Goal: Information Seeking & Learning: Learn about a topic

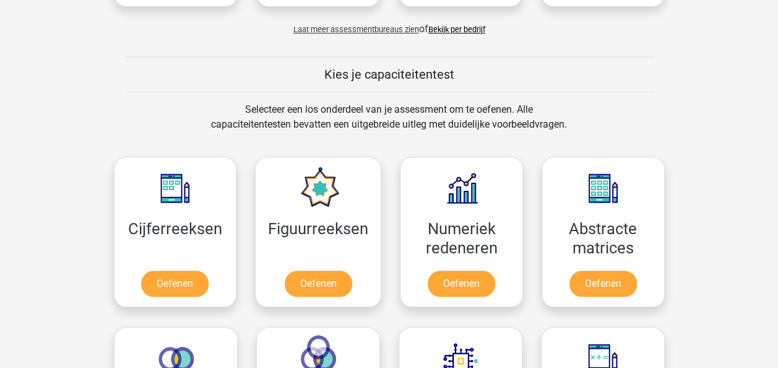
scroll to position [495, 0]
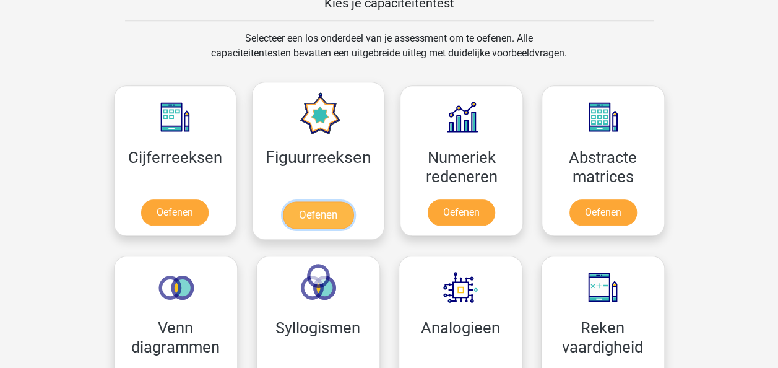
click at [317, 213] on link "Oefenen" at bounding box center [318, 214] width 71 height 27
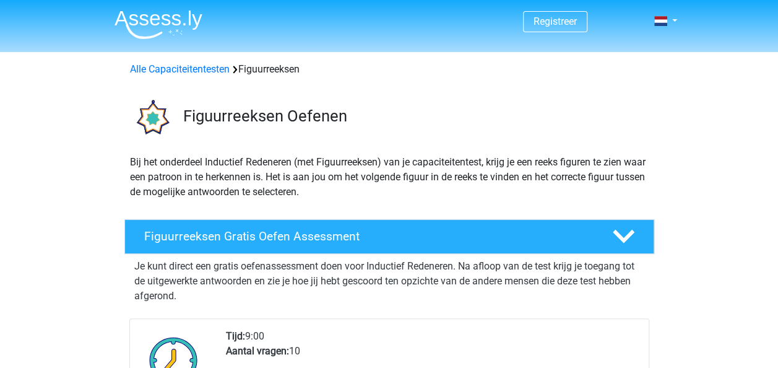
scroll to position [186, 0]
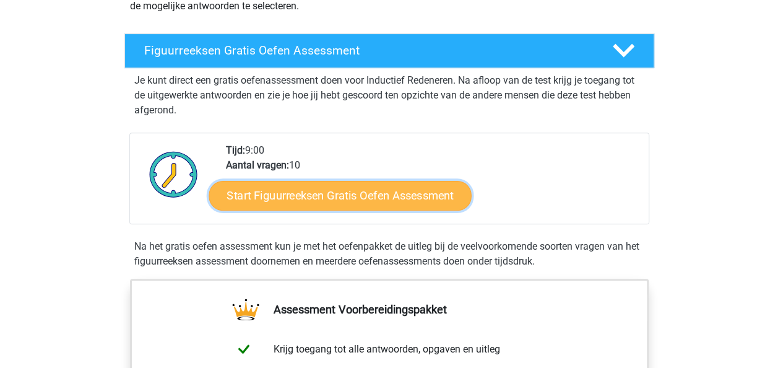
click at [357, 196] on link "Start Figuurreeksen Gratis Oefen Assessment" at bounding box center [340, 195] width 263 height 30
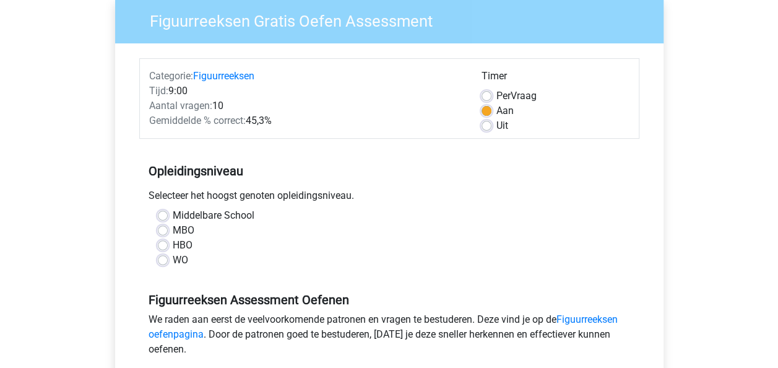
scroll to position [124, 0]
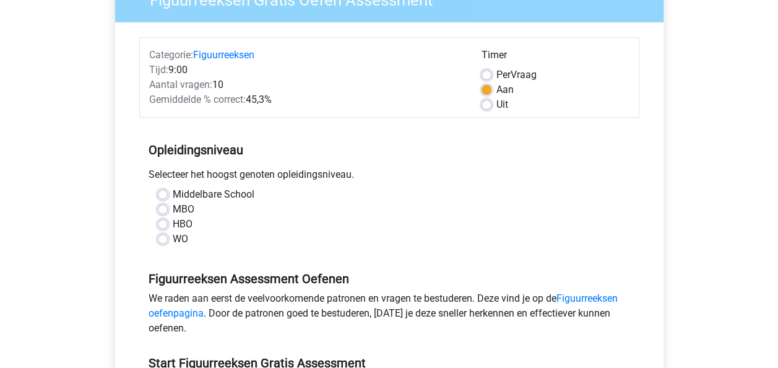
click at [173, 206] on label "MBO" at bounding box center [184, 209] width 22 height 15
click at [162, 206] on input "MBO" at bounding box center [163, 208] width 10 height 12
radio input "true"
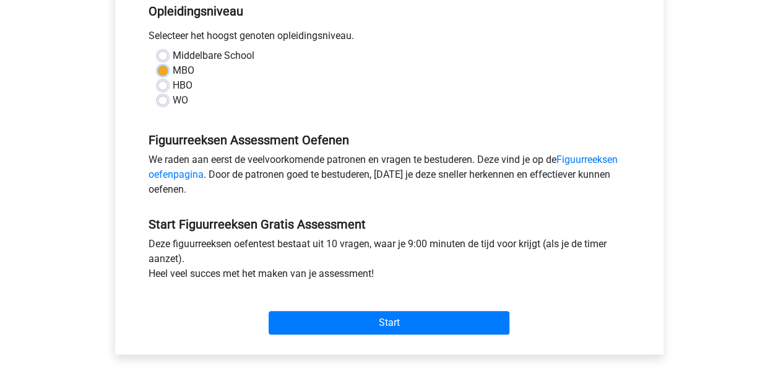
scroll to position [310, 0]
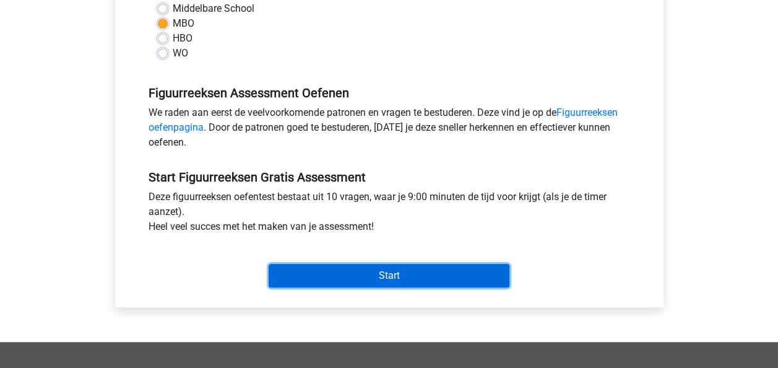
click at [420, 270] on input "Start" at bounding box center [389, 276] width 241 height 24
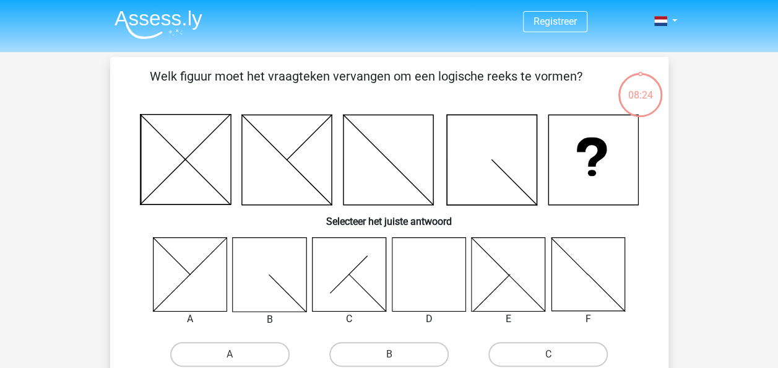
click at [438, 292] on icon at bounding box center [429, 274] width 74 height 74
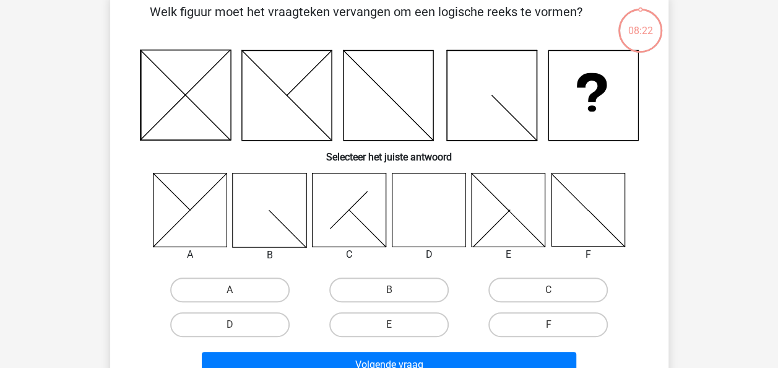
scroll to position [124, 0]
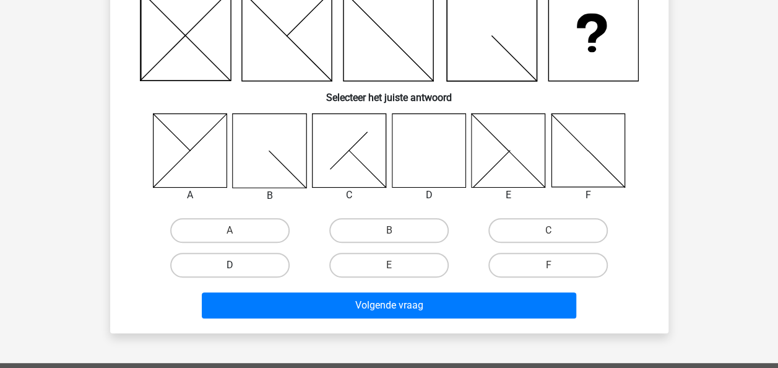
click at [247, 260] on label "D" at bounding box center [229, 265] width 119 height 25
click at [238, 265] on input "D" at bounding box center [234, 269] width 8 height 8
radio input "true"
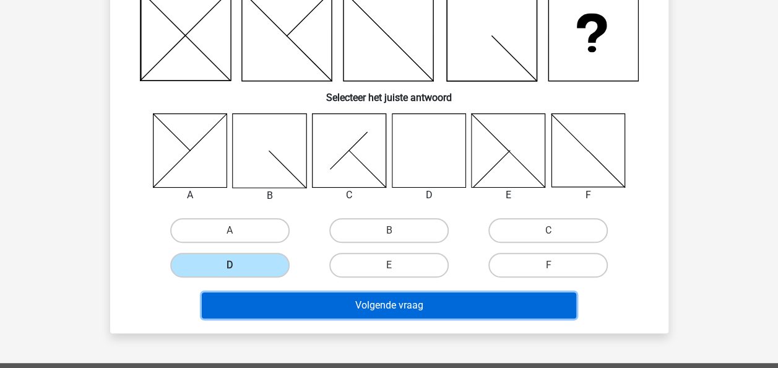
click at [407, 305] on button "Volgende vraag" at bounding box center [389, 305] width 375 height 26
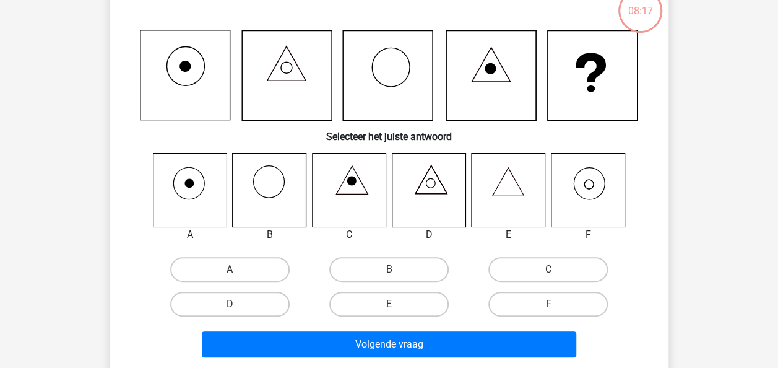
scroll to position [57, 0]
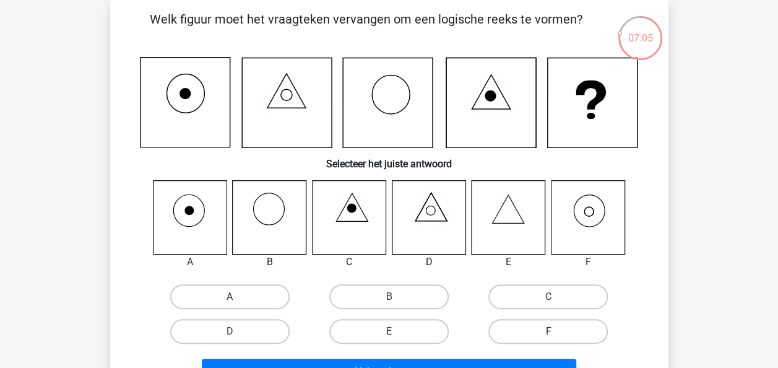
click at [532, 329] on label "F" at bounding box center [547, 331] width 119 height 25
click at [549, 331] on input "F" at bounding box center [553, 335] width 8 height 8
radio input "true"
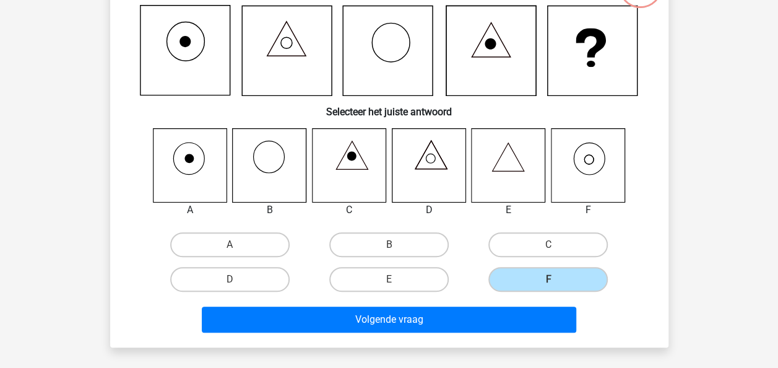
scroll to position [181, 0]
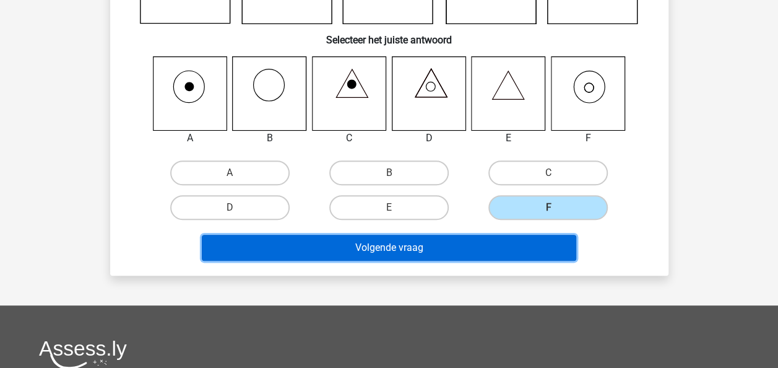
click at [509, 251] on button "Volgende vraag" at bounding box center [389, 248] width 375 height 26
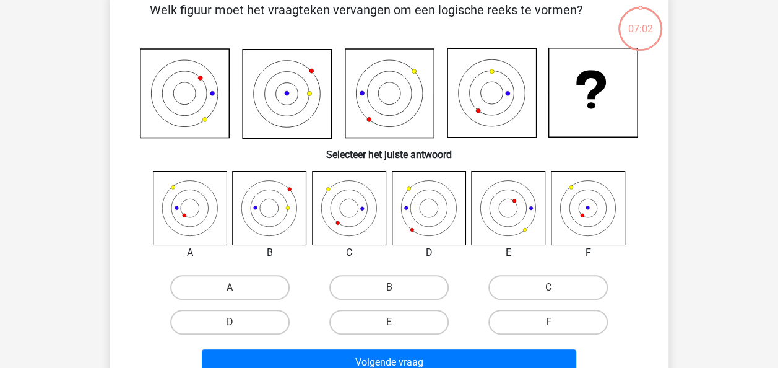
scroll to position [57, 0]
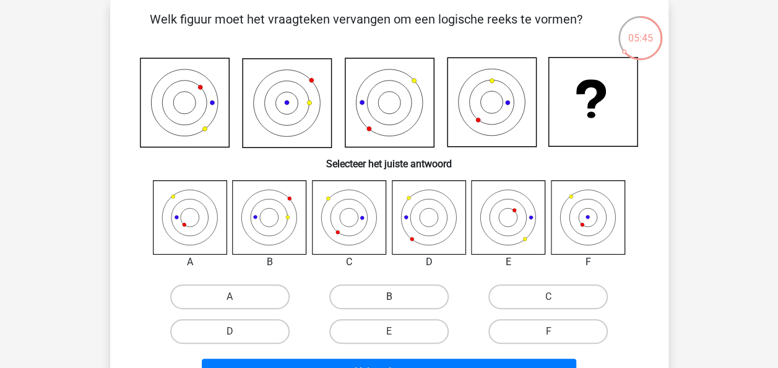
click at [425, 297] on label "B" at bounding box center [388, 296] width 119 height 25
click at [397, 297] on input "B" at bounding box center [393, 301] width 8 height 8
radio input "true"
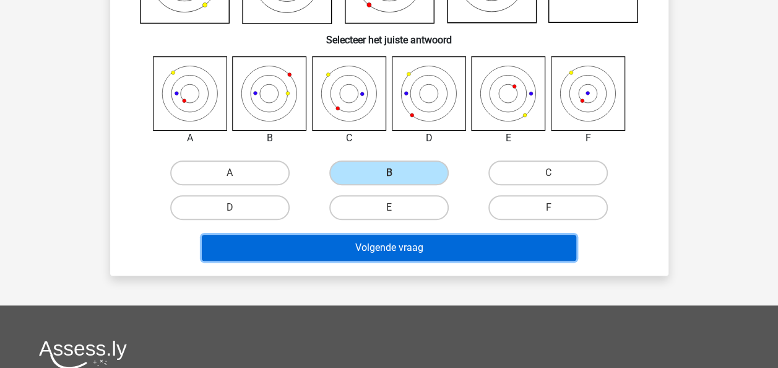
click at [432, 252] on button "Volgende vraag" at bounding box center [389, 248] width 375 height 26
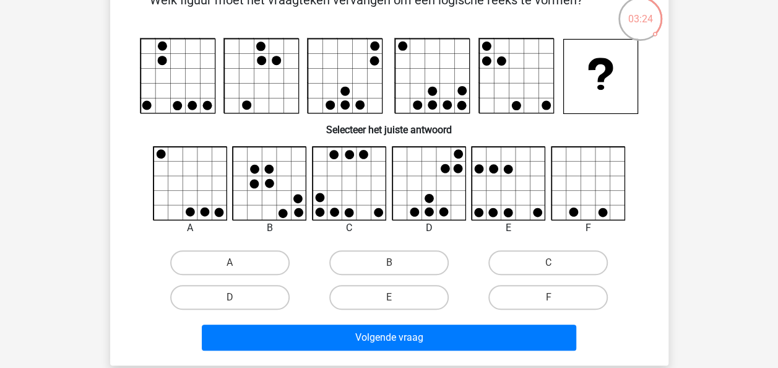
scroll to position [57, 0]
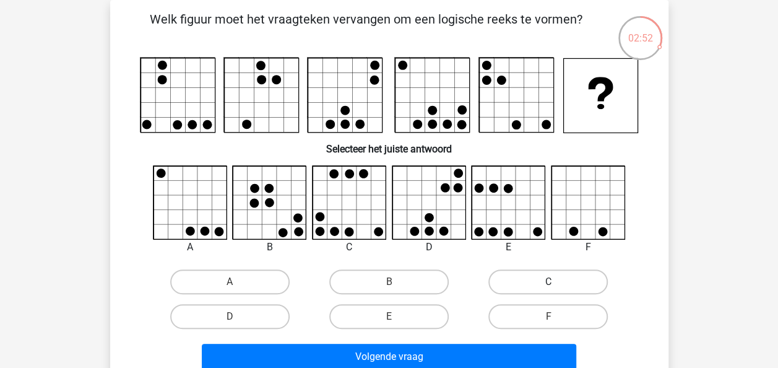
click at [536, 279] on label "C" at bounding box center [547, 281] width 119 height 25
click at [549, 282] on input "C" at bounding box center [553, 286] width 8 height 8
radio input "true"
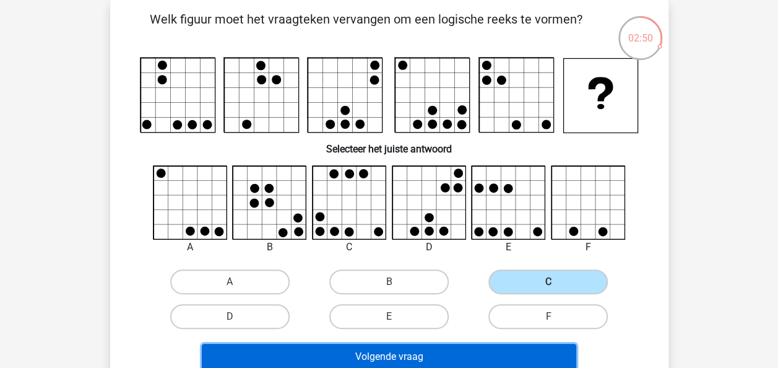
click at [492, 352] on button "Volgende vraag" at bounding box center [389, 357] width 375 height 26
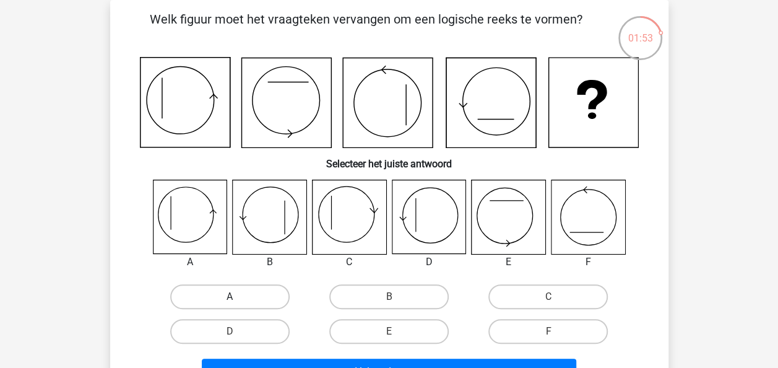
click at [266, 297] on label "A" at bounding box center [229, 296] width 119 height 25
click at [238, 297] on input "A" at bounding box center [234, 301] width 8 height 8
radio input "true"
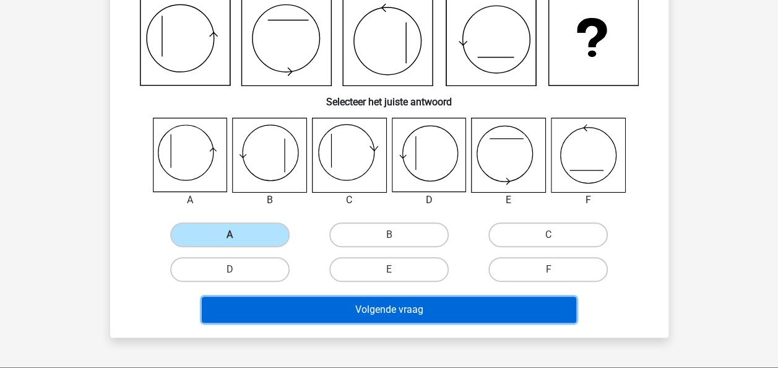
click at [360, 305] on button "Volgende vraag" at bounding box center [389, 310] width 375 height 26
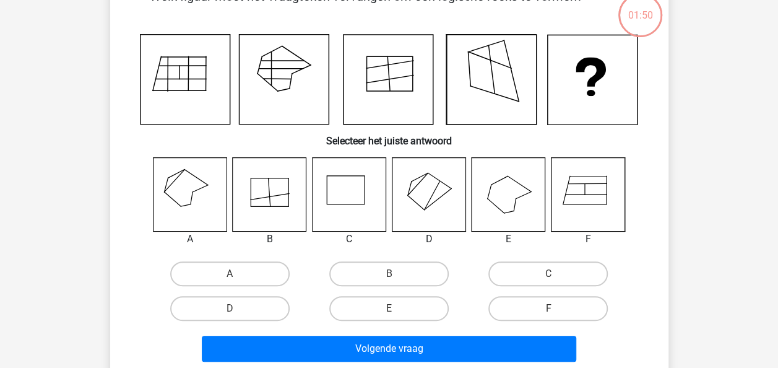
scroll to position [57, 0]
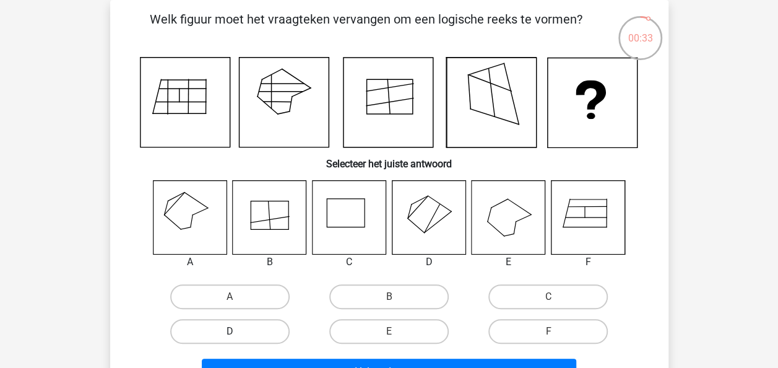
click at [249, 325] on label "D" at bounding box center [229, 331] width 119 height 25
click at [238, 331] on input "D" at bounding box center [234, 335] width 8 height 8
radio input "true"
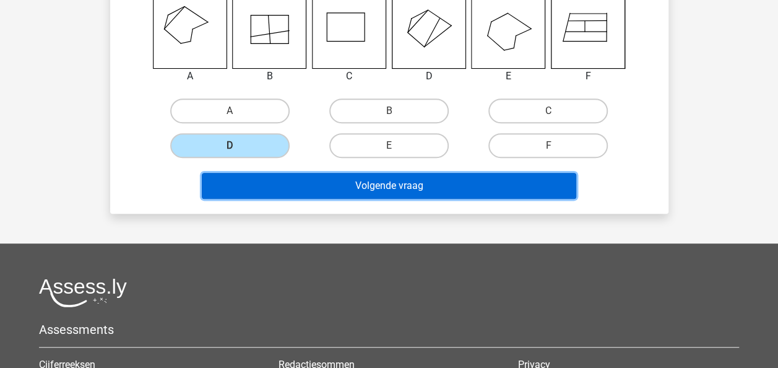
click at [462, 180] on button "Volgende vraag" at bounding box center [389, 186] width 375 height 26
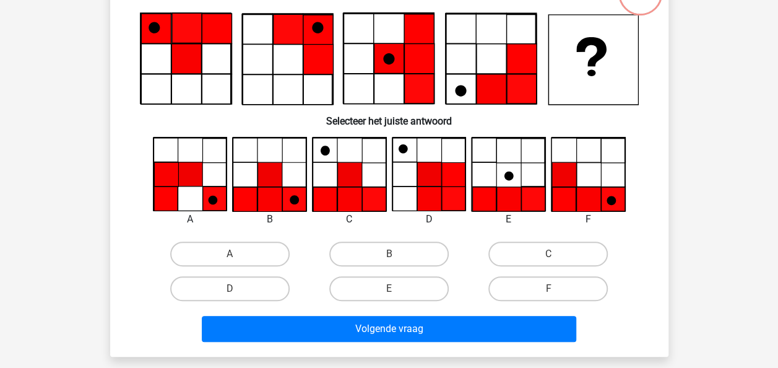
scroll to position [57, 0]
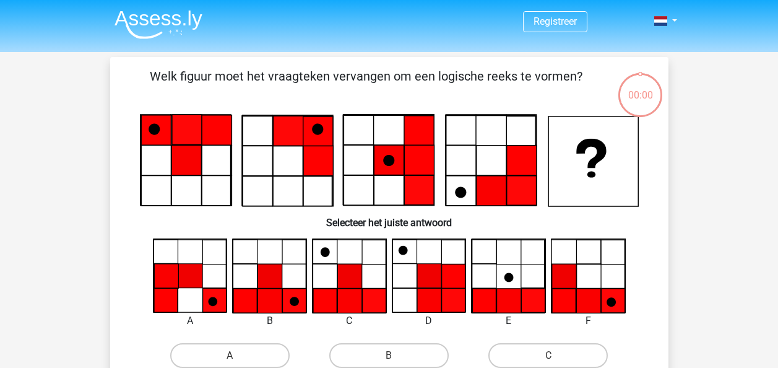
scroll to position [57, 0]
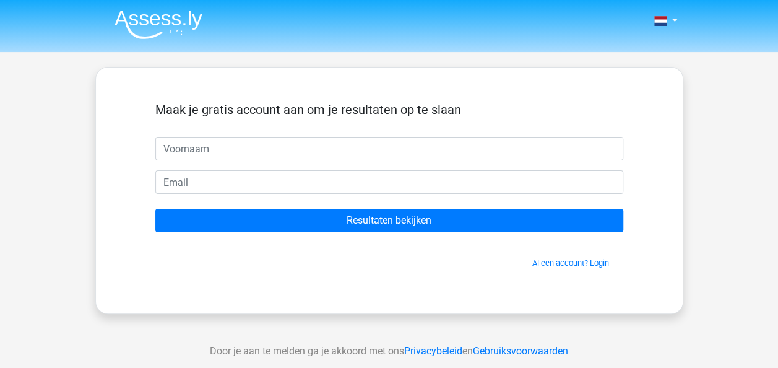
click at [266, 145] on input "text" at bounding box center [389, 149] width 468 height 24
type input "[PERSON_NAME]"
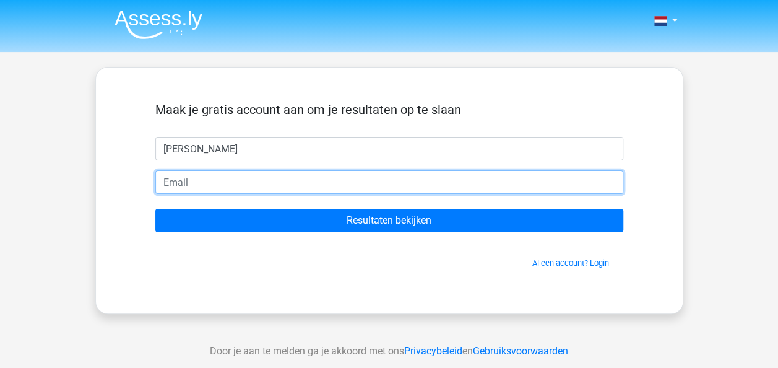
click at [229, 184] on input "email" at bounding box center [389, 182] width 468 height 24
type input "[EMAIL_ADDRESS][DOMAIN_NAME]"
click at [155, 209] on input "Resultaten bekijken" at bounding box center [389, 221] width 468 height 24
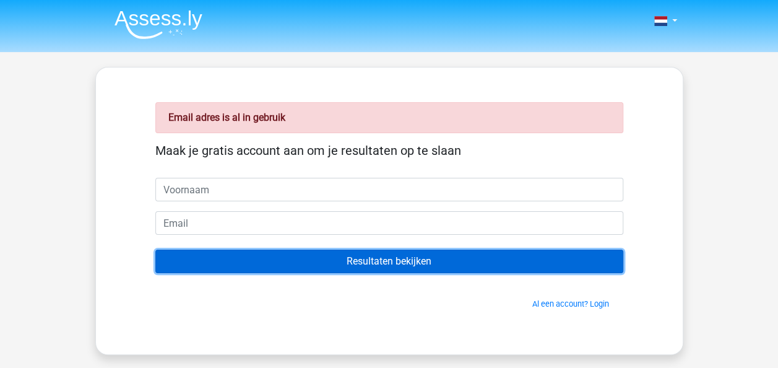
click at [446, 263] on input "Resultaten bekijken" at bounding box center [389, 262] width 468 height 24
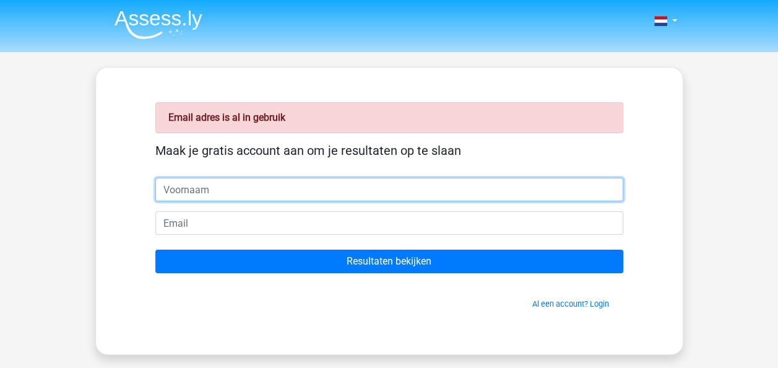
click at [255, 186] on input "text" at bounding box center [389, 190] width 468 height 24
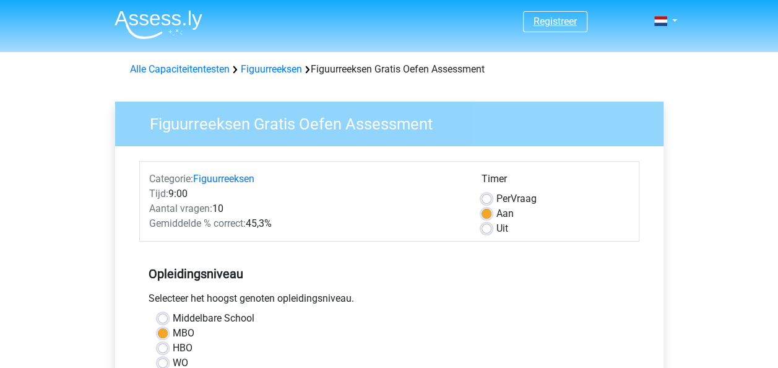
click at [563, 21] on link "Registreer" at bounding box center [555, 21] width 43 height 12
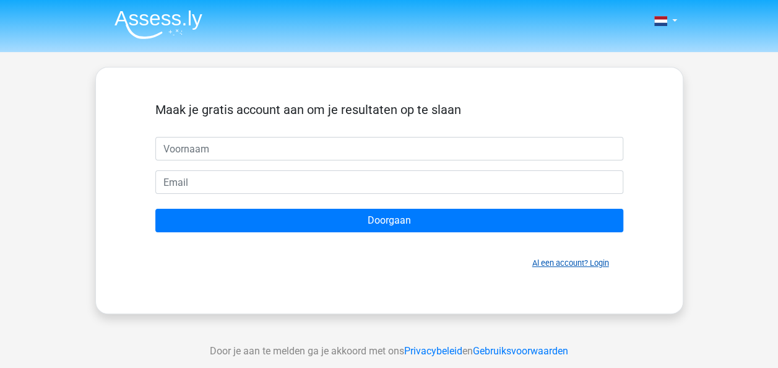
click at [558, 261] on link "Al een account? Login" at bounding box center [570, 262] width 77 height 9
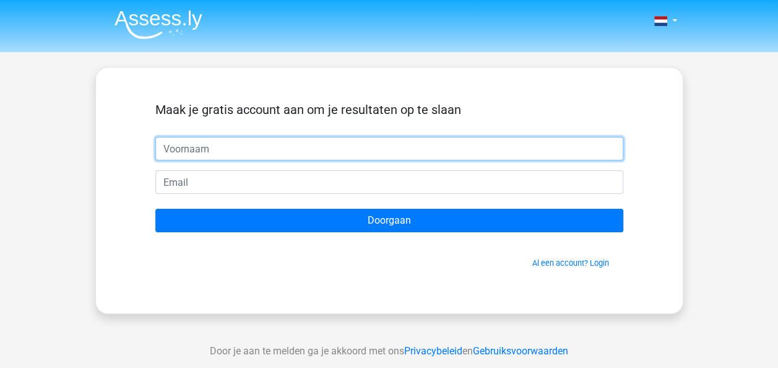
click at [241, 147] on input "text" at bounding box center [389, 149] width 468 height 24
type input "[PERSON_NAME]"
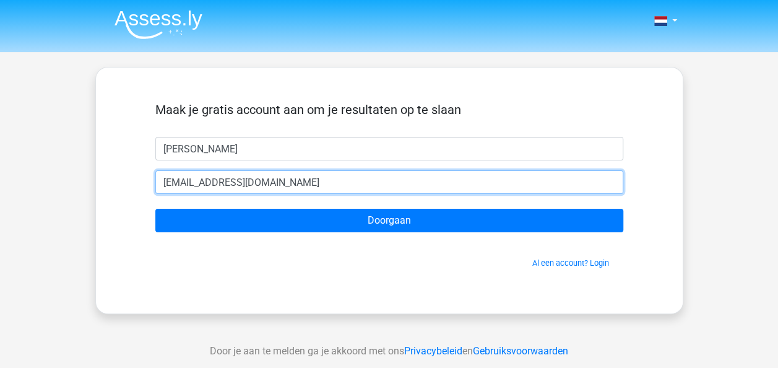
click at [263, 179] on input "jebirojo@hotmail.com" at bounding box center [389, 182] width 468 height 24
type input "j"
type input "B"
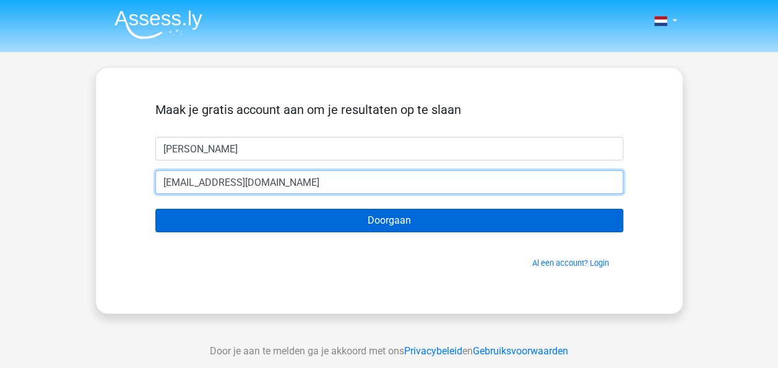
type input "[PERSON_NAME][EMAIL_ADDRESS][DOMAIN_NAME]"
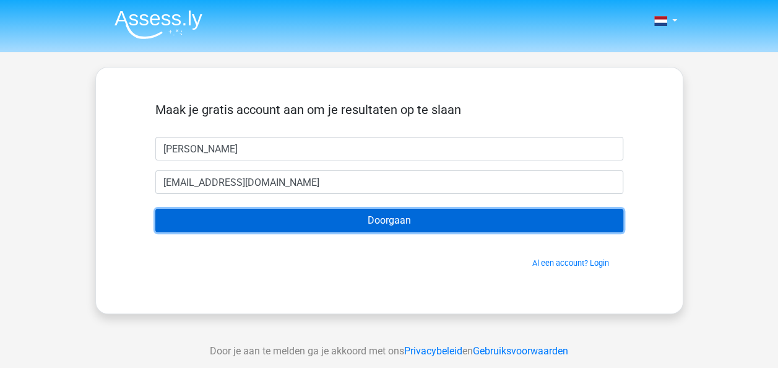
click at [397, 219] on input "Doorgaan" at bounding box center [389, 221] width 468 height 24
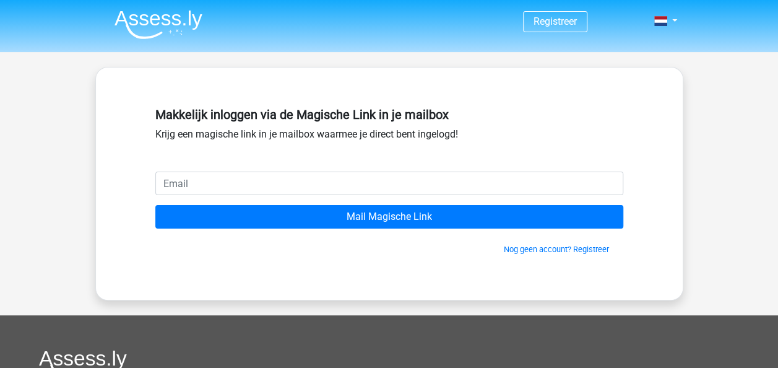
click at [355, 183] on input "email" at bounding box center [389, 183] width 468 height 24
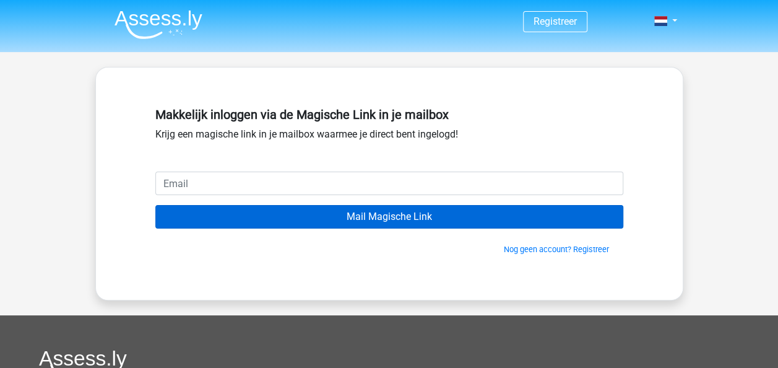
type input "[EMAIL_ADDRESS][DOMAIN_NAME]"
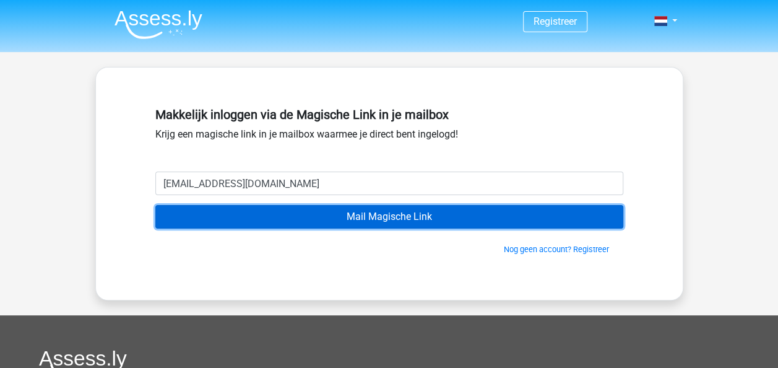
click at [383, 218] on input "Mail Magische Link" at bounding box center [389, 217] width 468 height 24
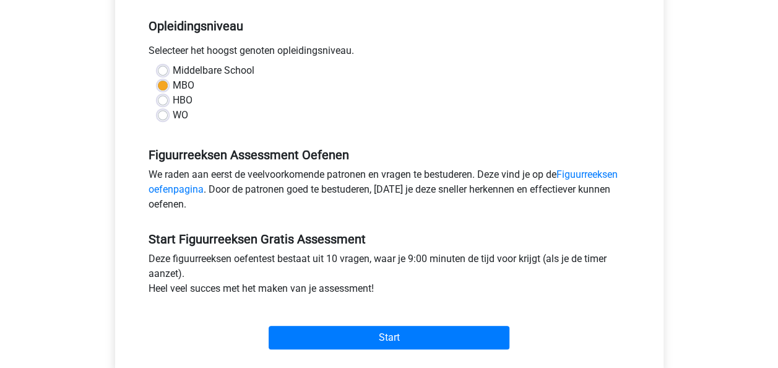
scroll to position [310, 0]
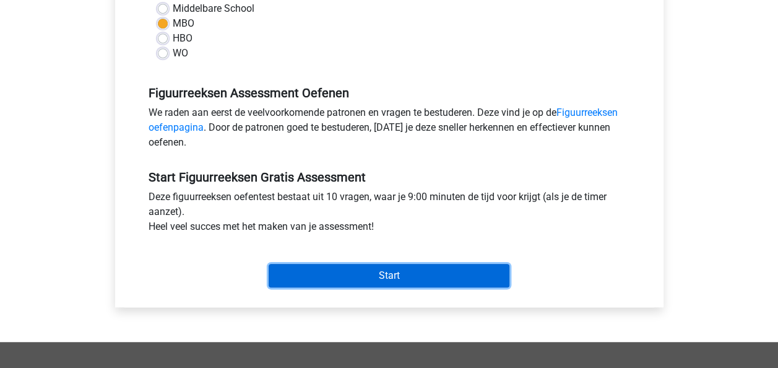
click at [425, 274] on input "Start" at bounding box center [389, 276] width 241 height 24
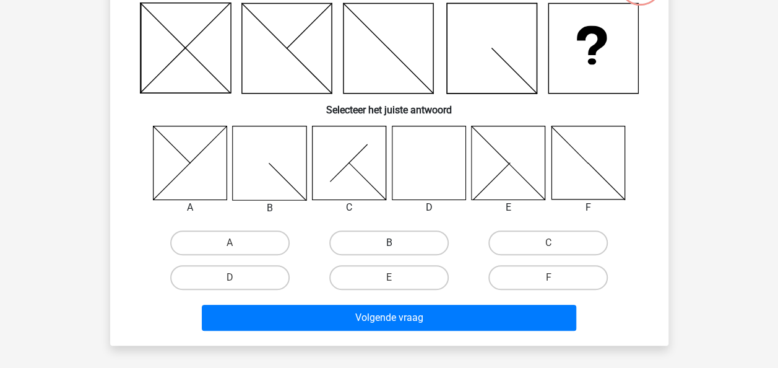
scroll to position [124, 0]
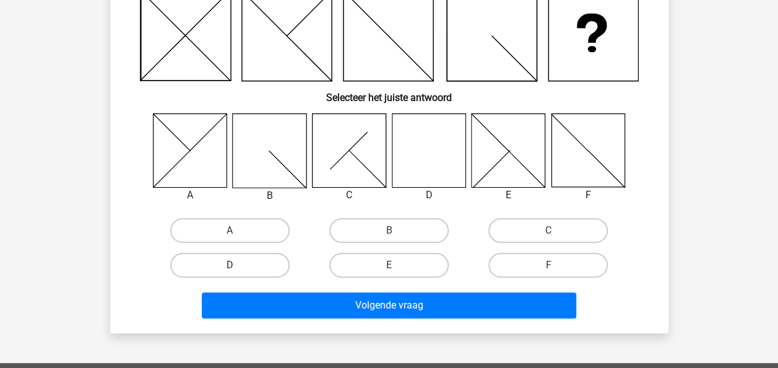
click at [273, 259] on label "D" at bounding box center [229, 265] width 119 height 25
click at [238, 265] on input "D" at bounding box center [234, 269] width 8 height 8
radio input "true"
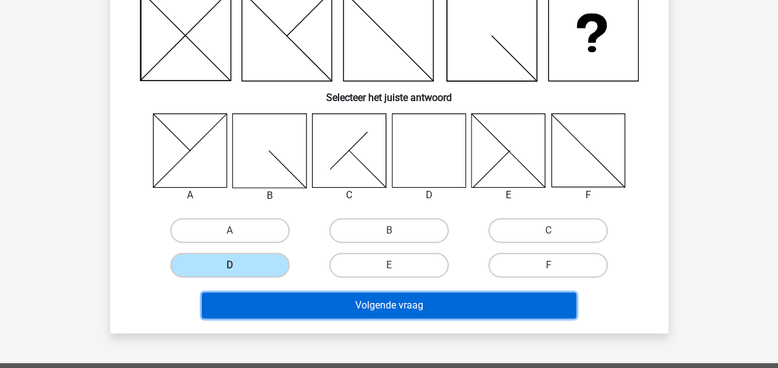
click at [422, 308] on button "Volgende vraag" at bounding box center [389, 305] width 375 height 26
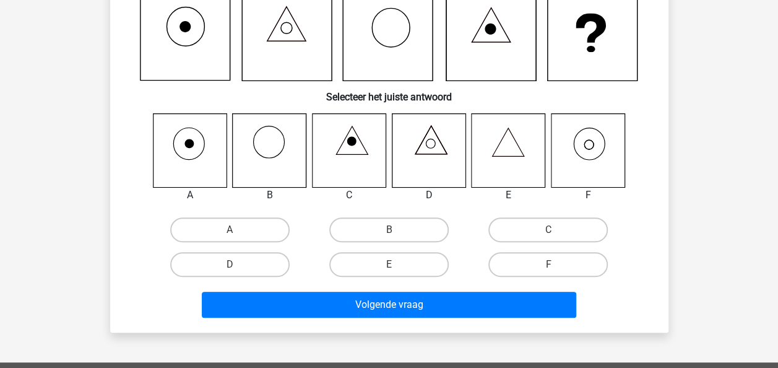
scroll to position [57, 0]
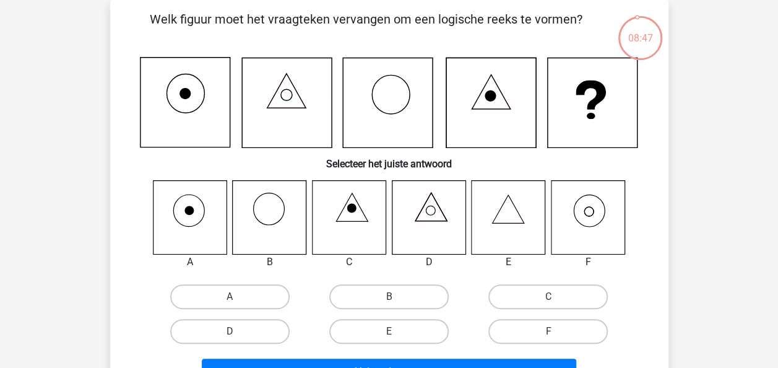
click at [555, 332] on input "F" at bounding box center [553, 335] width 8 height 8
radio input "true"
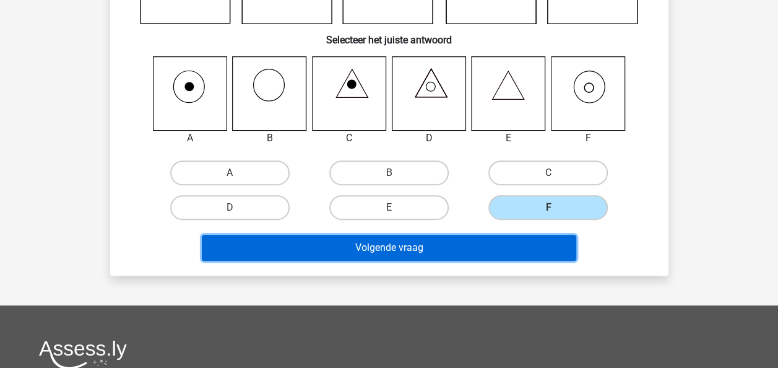
click at [466, 245] on button "Volgende vraag" at bounding box center [389, 248] width 375 height 26
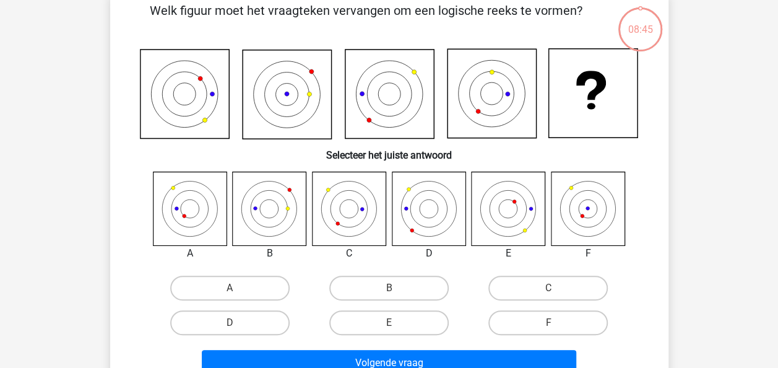
scroll to position [57, 0]
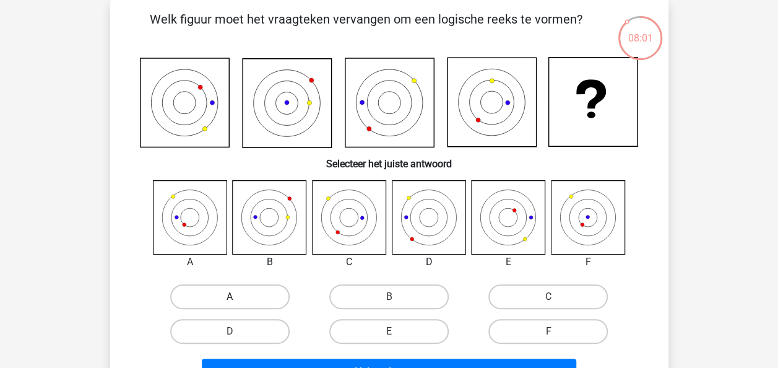
click at [263, 301] on label "A" at bounding box center [229, 296] width 119 height 25
click at [238, 301] on input "A" at bounding box center [234, 301] width 8 height 8
radio input "true"
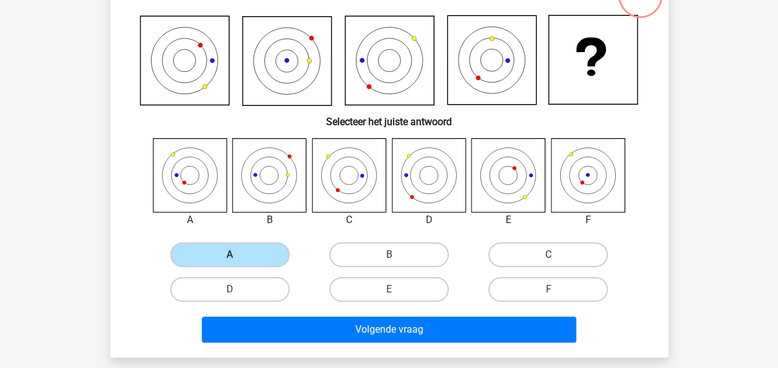
scroll to position [119, 0]
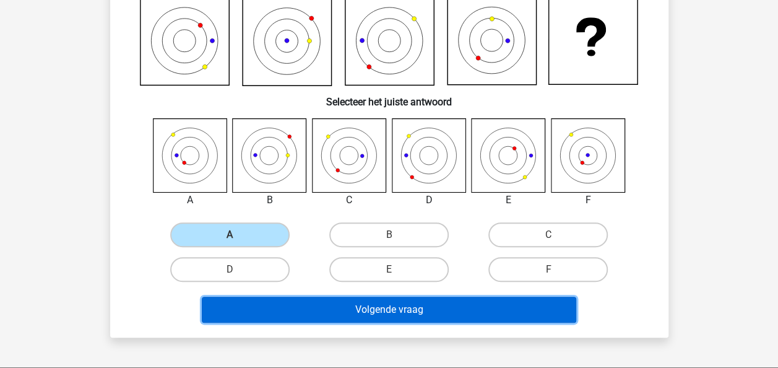
click at [386, 310] on button "Volgende vraag" at bounding box center [389, 310] width 375 height 26
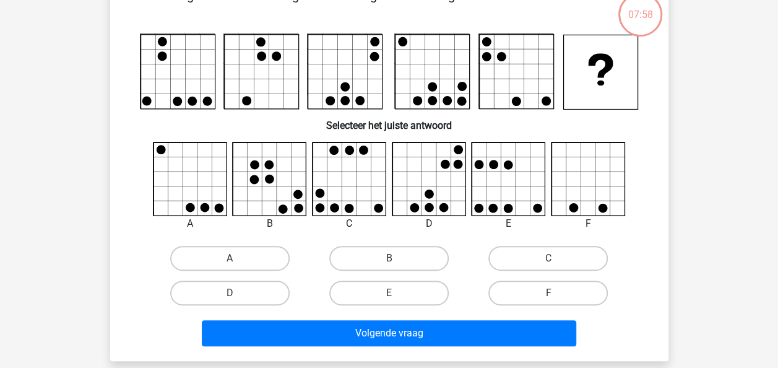
scroll to position [57, 0]
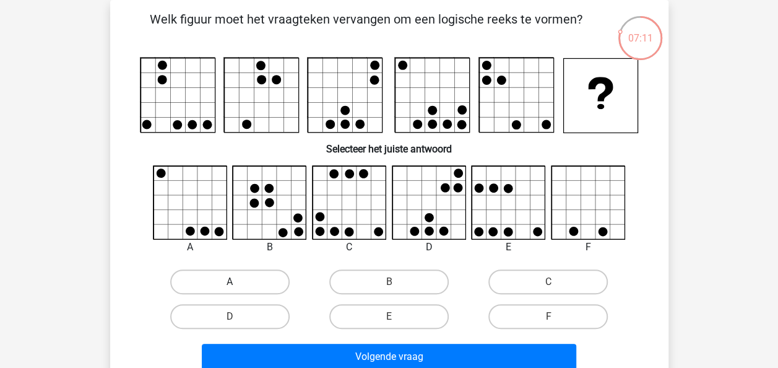
click at [238, 280] on label "A" at bounding box center [229, 281] width 119 height 25
click at [238, 282] on input "A" at bounding box center [234, 286] width 8 height 8
radio input "true"
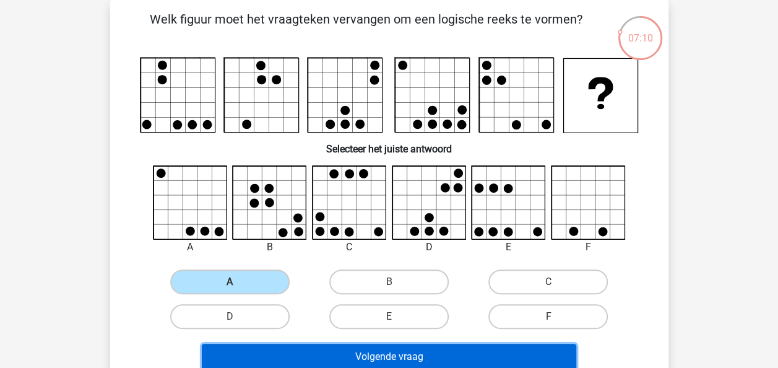
click at [360, 350] on button "Volgende vraag" at bounding box center [389, 357] width 375 height 26
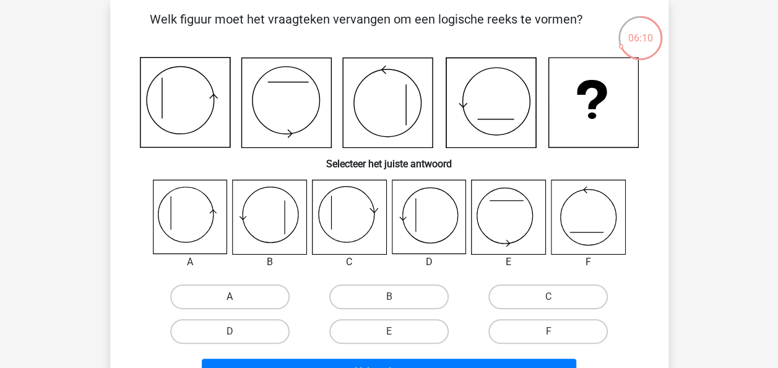
click at [255, 293] on label "A" at bounding box center [229, 296] width 119 height 25
click at [238, 297] on input "A" at bounding box center [234, 301] width 8 height 8
radio input "true"
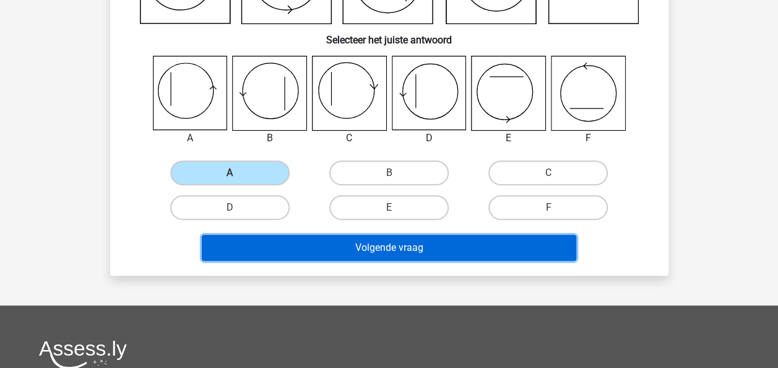
click at [375, 249] on button "Volgende vraag" at bounding box center [389, 248] width 375 height 26
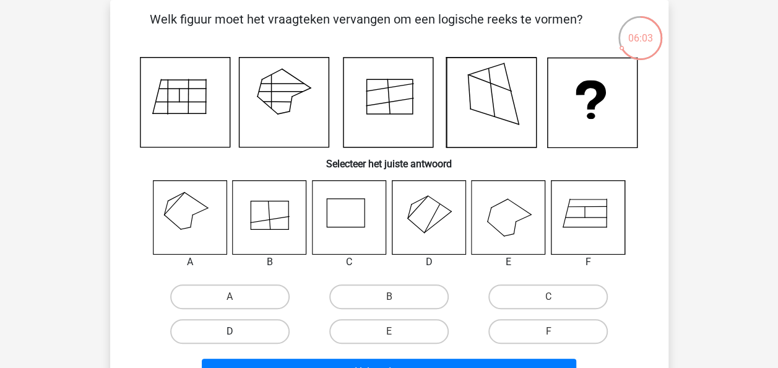
click at [254, 331] on label "D" at bounding box center [229, 331] width 119 height 25
click at [238, 331] on input "D" at bounding box center [234, 335] width 8 height 8
radio input "true"
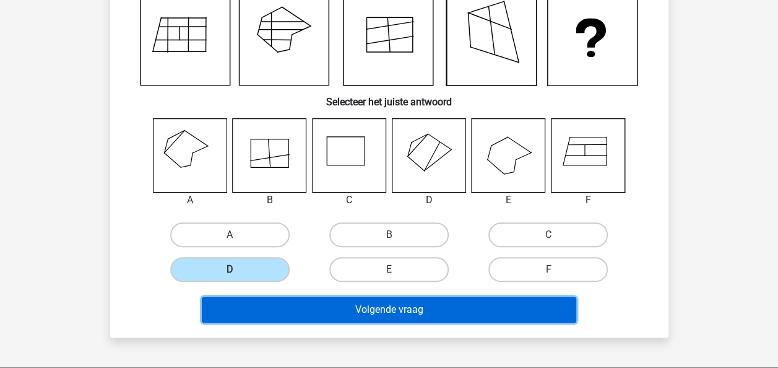
click at [476, 308] on button "Volgende vraag" at bounding box center [389, 310] width 375 height 26
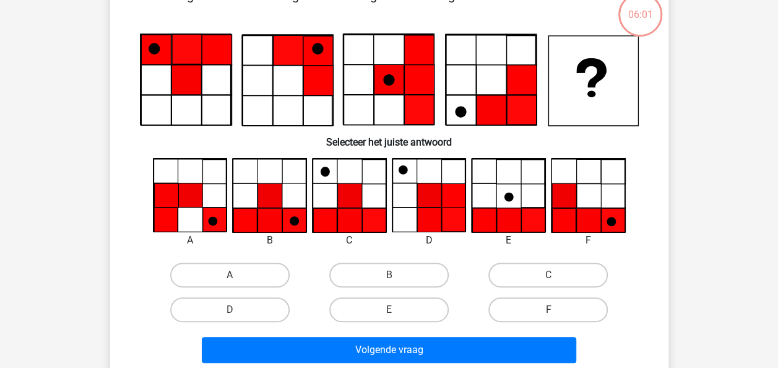
scroll to position [57, 0]
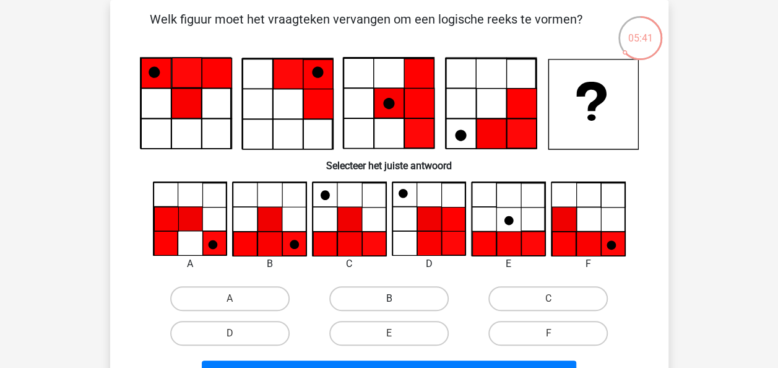
click at [435, 302] on label "B" at bounding box center [388, 298] width 119 height 25
click at [397, 302] on input "B" at bounding box center [393, 302] width 8 height 8
radio input "true"
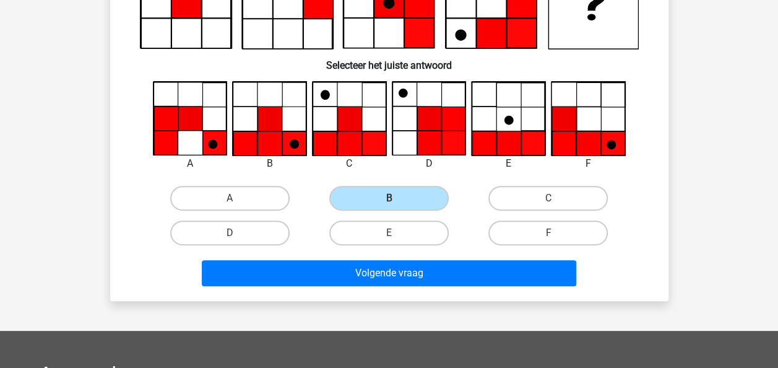
scroll to position [243, 0]
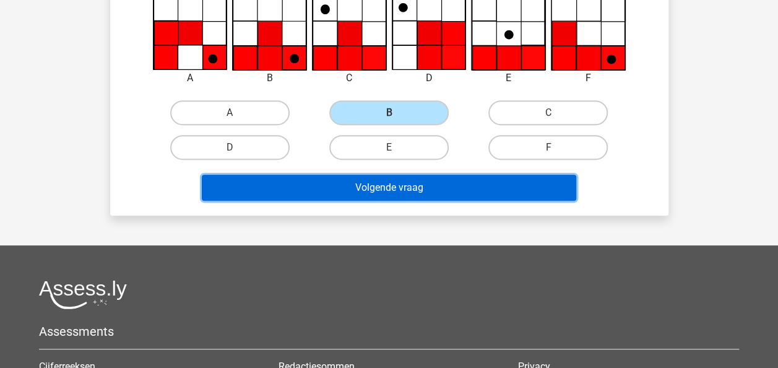
click at [444, 188] on button "Volgende vraag" at bounding box center [389, 188] width 375 height 26
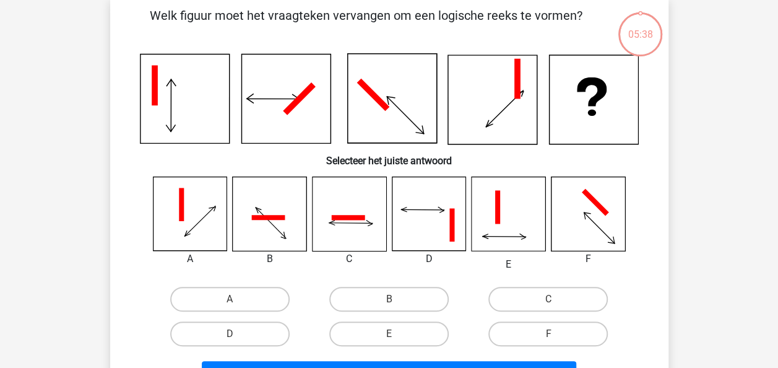
scroll to position [57, 0]
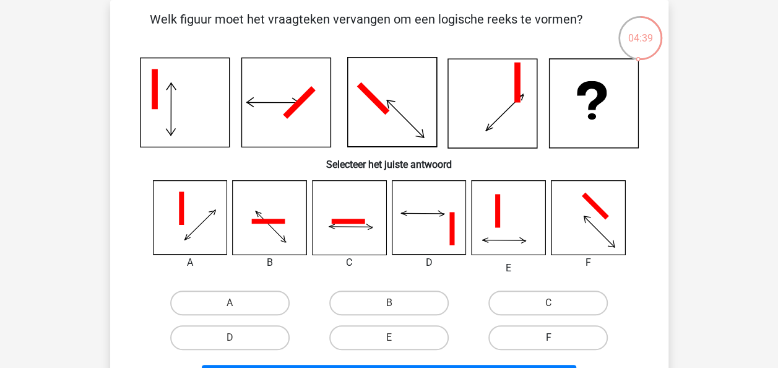
click at [570, 334] on label "F" at bounding box center [547, 337] width 119 height 25
click at [557, 337] on input "F" at bounding box center [553, 341] width 8 height 8
radio input "true"
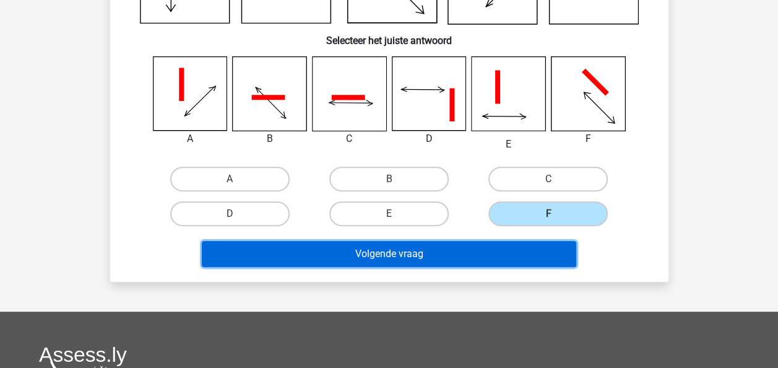
click at [523, 253] on button "Volgende vraag" at bounding box center [389, 254] width 375 height 26
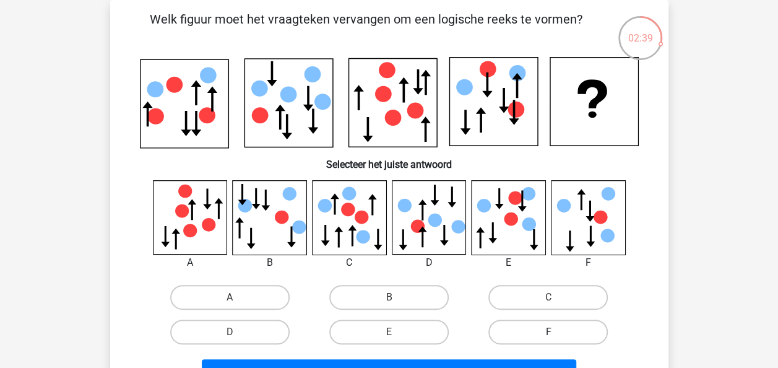
click at [557, 327] on label "F" at bounding box center [547, 331] width 119 height 25
click at [557, 332] on input "F" at bounding box center [553, 336] width 8 height 8
radio input "true"
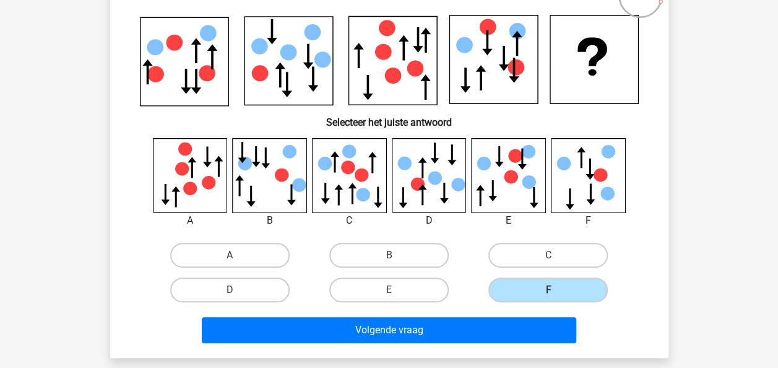
scroll to position [119, 0]
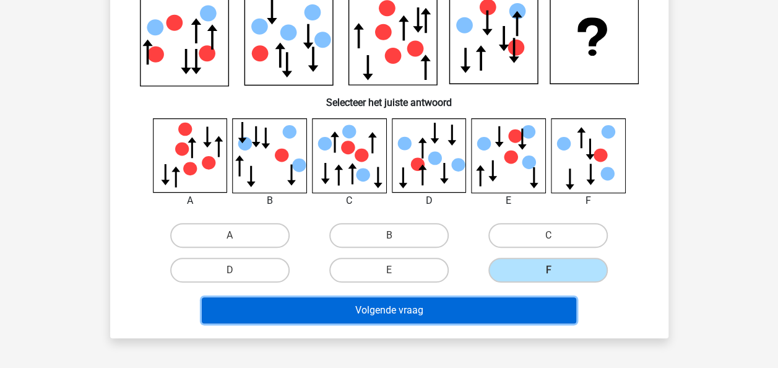
click at [542, 307] on button "Volgende vraag" at bounding box center [389, 310] width 375 height 26
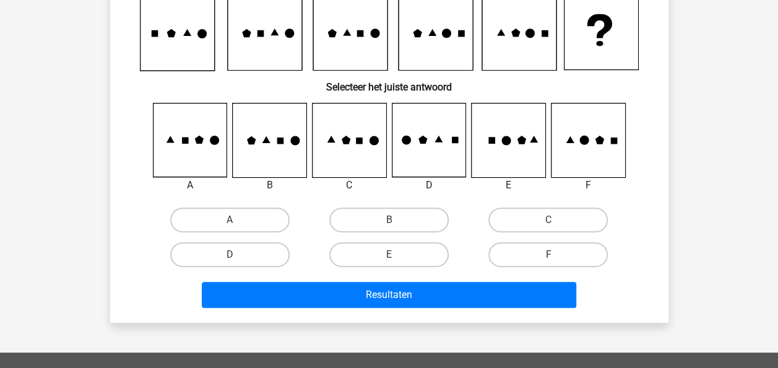
scroll to position [57, 0]
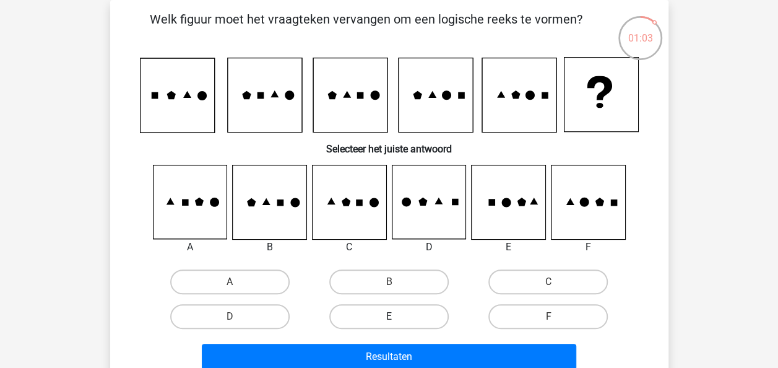
click at [405, 314] on label "E" at bounding box center [388, 316] width 119 height 25
click at [397, 316] on input "E" at bounding box center [393, 320] width 8 height 8
radio input "true"
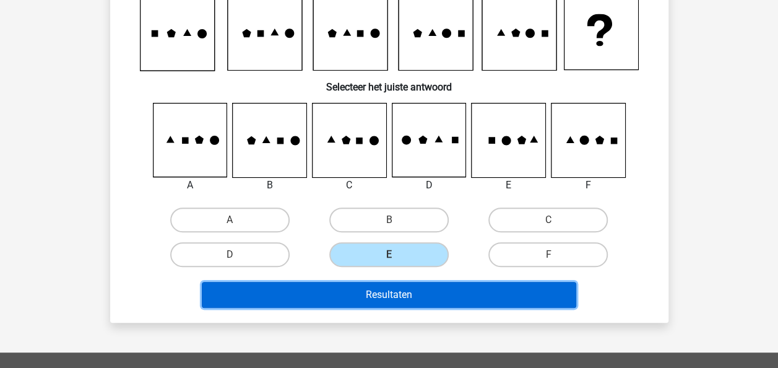
click at [482, 286] on button "Resultaten" at bounding box center [389, 295] width 375 height 26
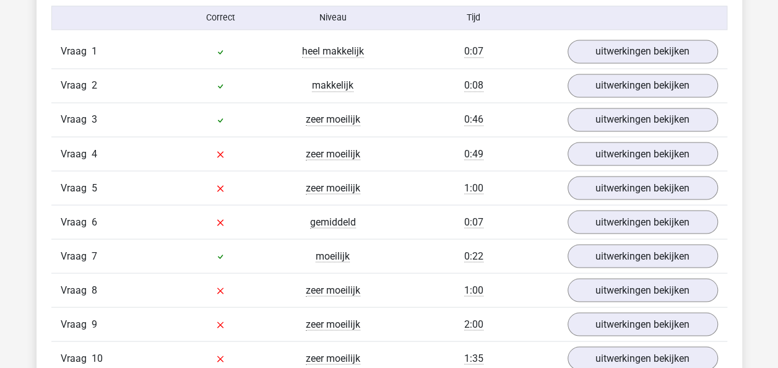
scroll to position [1053, 0]
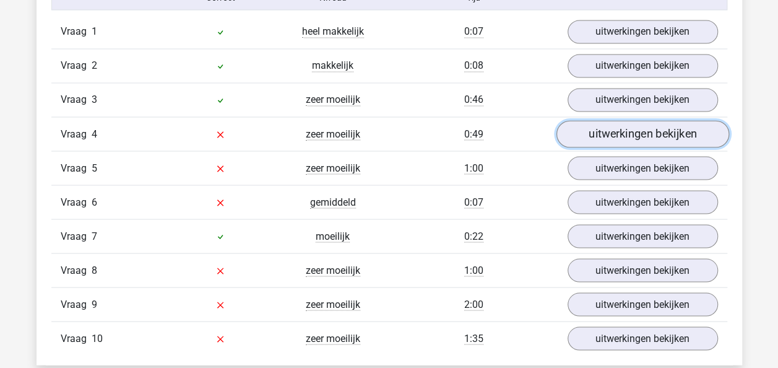
click at [653, 134] on link "uitwerkingen bekijken" at bounding box center [642, 134] width 173 height 27
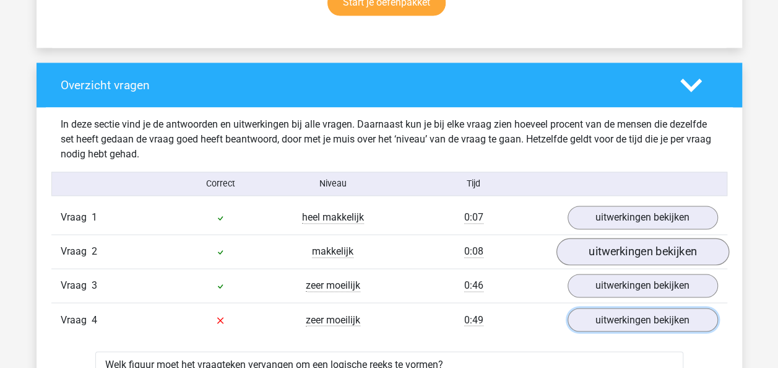
scroll to position [929, 0]
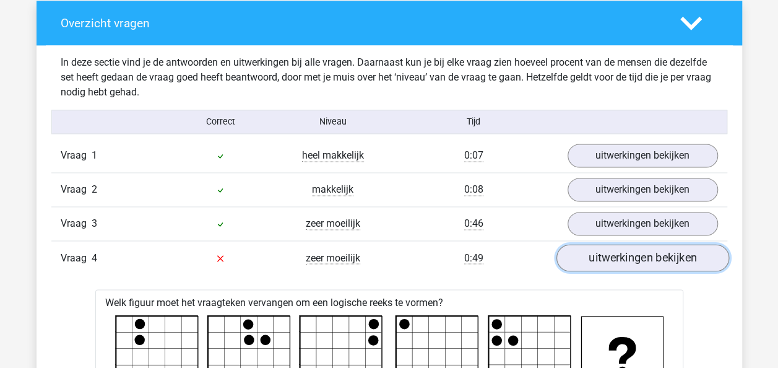
click at [619, 260] on link "uitwerkingen bekijken" at bounding box center [642, 258] width 173 height 27
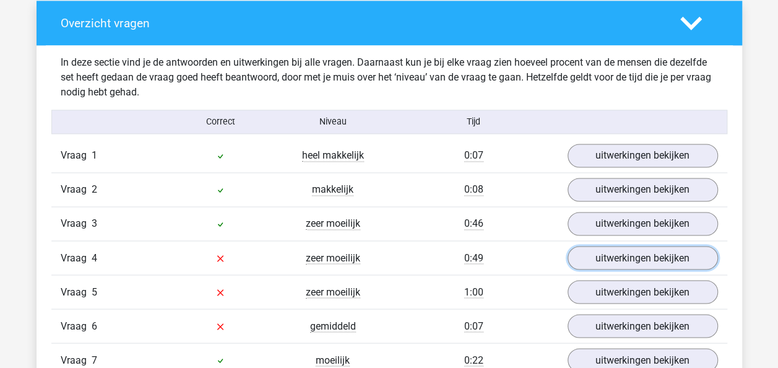
scroll to position [991, 0]
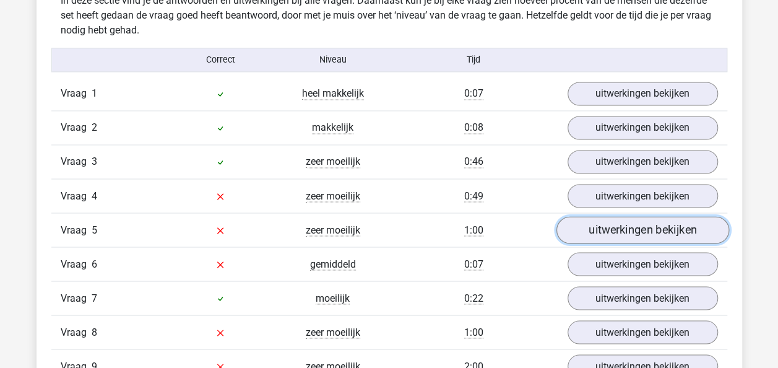
click at [624, 226] on link "uitwerkingen bekijken" at bounding box center [642, 230] width 173 height 27
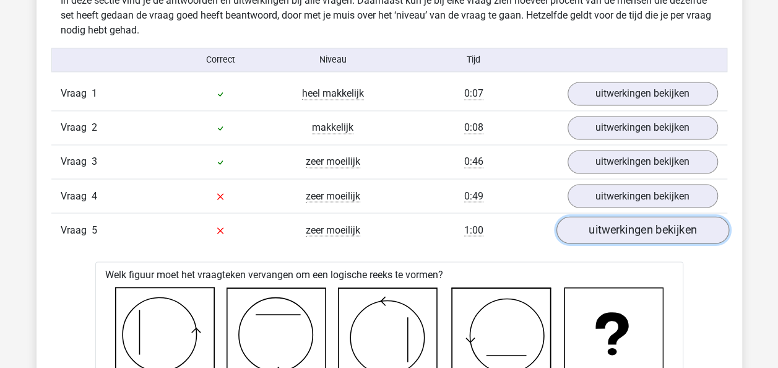
drag, startPoint x: 648, startPoint y: 221, endPoint x: 662, endPoint y: 218, distance: 14.6
click at [648, 221] on link "uitwerkingen bekijken" at bounding box center [642, 230] width 173 height 27
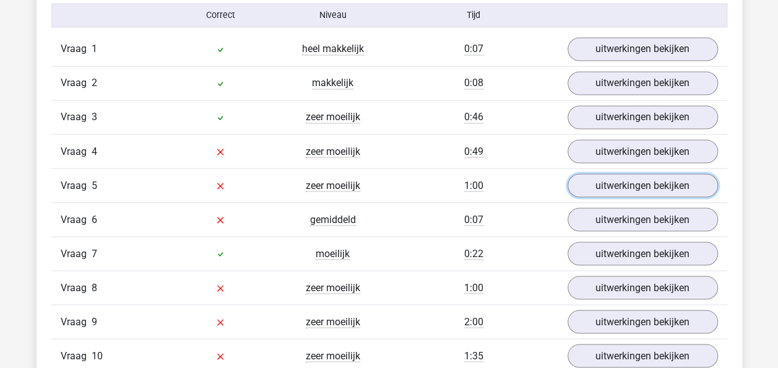
scroll to position [1053, 0]
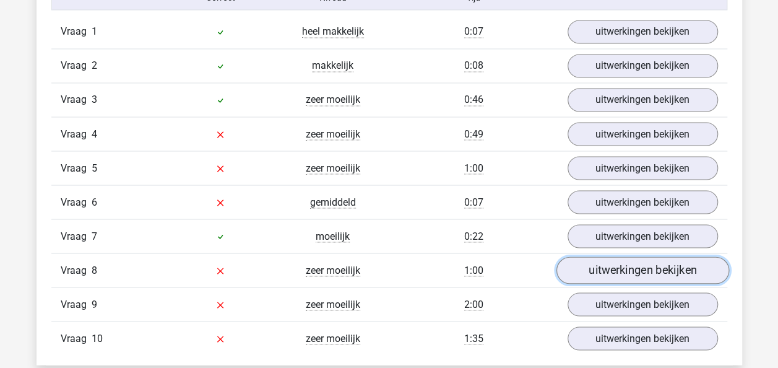
click at [662, 263] on link "uitwerkingen bekijken" at bounding box center [642, 270] width 173 height 27
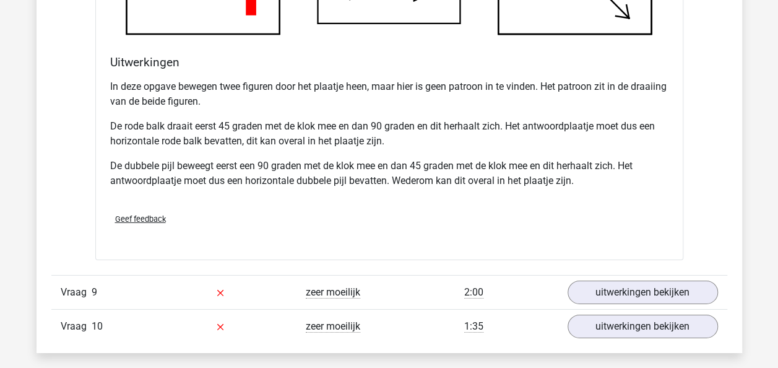
scroll to position [1857, 0]
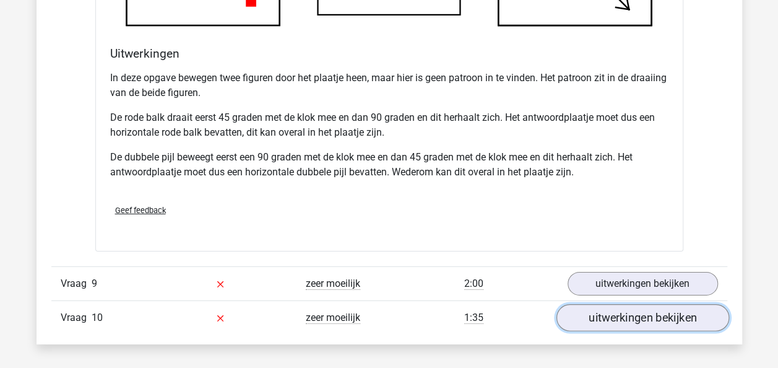
click at [627, 313] on link "uitwerkingen bekijken" at bounding box center [642, 317] width 173 height 27
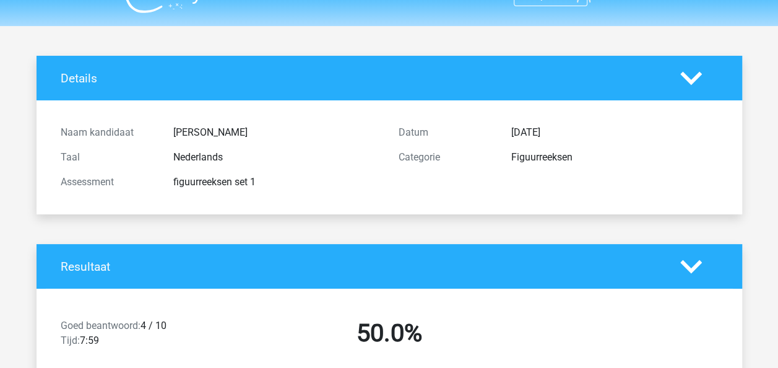
scroll to position [0, 0]
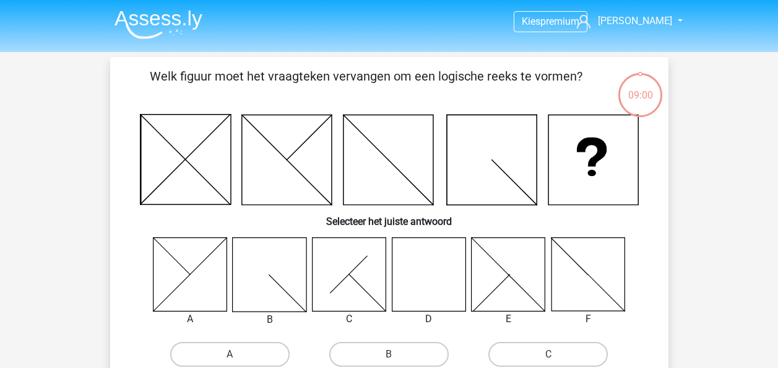
scroll to position [119, 0]
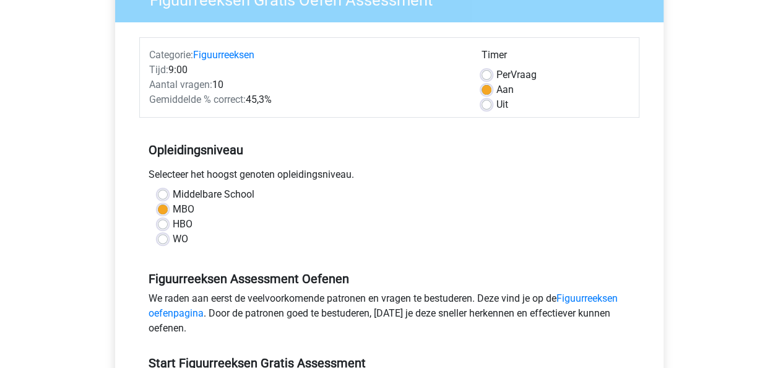
scroll to position [62, 0]
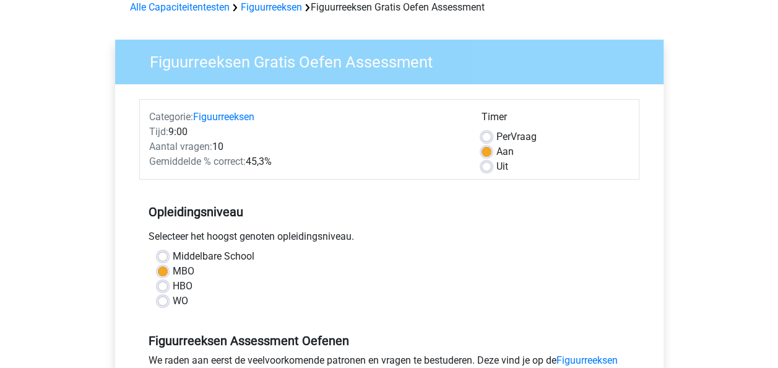
drag, startPoint x: 7, startPoint y: 0, endPoint x: 59, endPoint y: 220, distance: 226.5
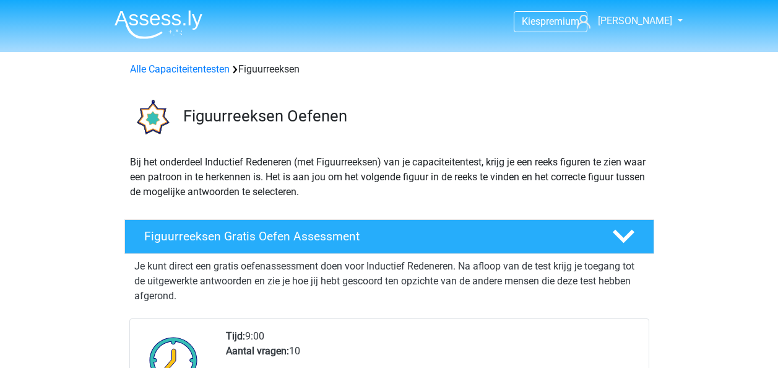
scroll to position [186, 0]
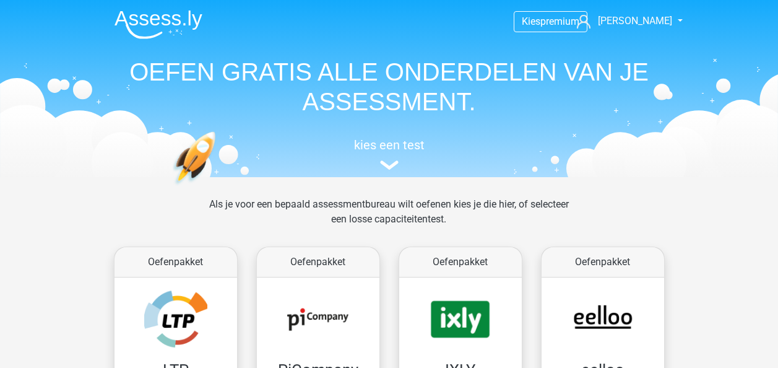
scroll to position [495, 0]
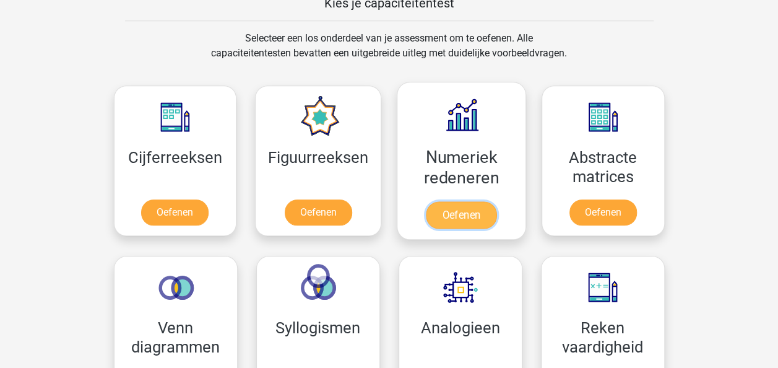
click at [468, 214] on link "Oefenen" at bounding box center [461, 214] width 71 height 27
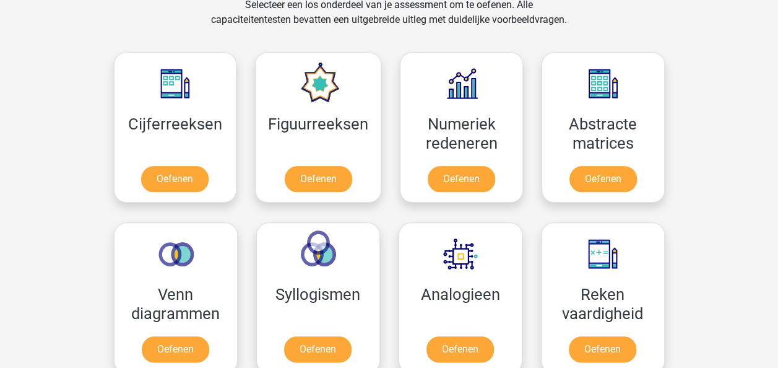
scroll to position [557, 0]
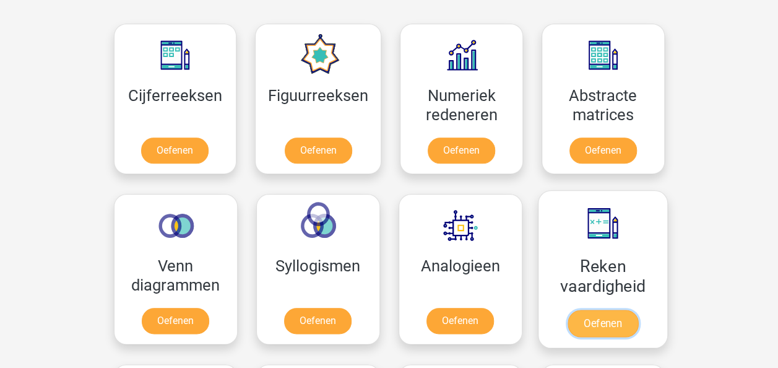
click at [628, 326] on link "Oefenen" at bounding box center [602, 323] width 71 height 27
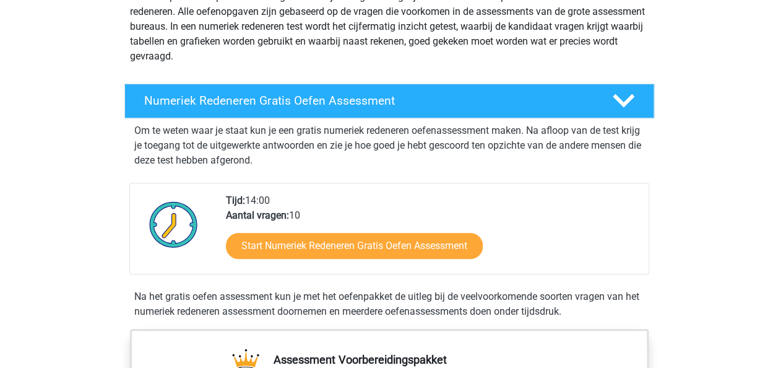
scroll to position [186, 0]
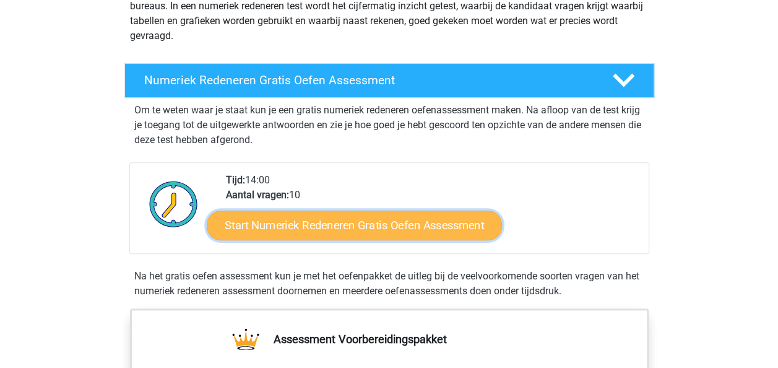
click at [284, 219] on link "Start Numeriek Redeneren Gratis Oefen Assessment" at bounding box center [354, 225] width 295 height 30
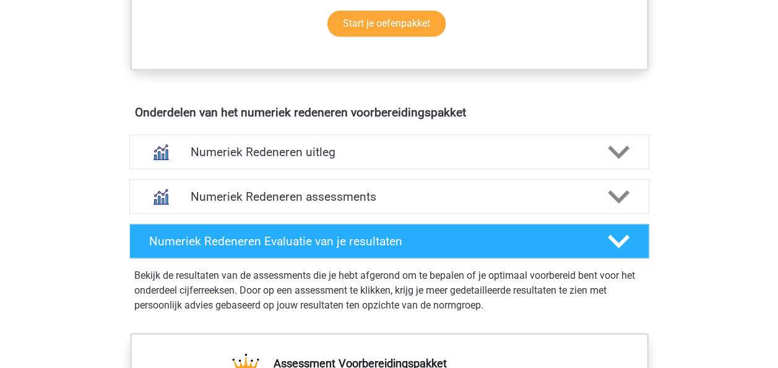
scroll to position [371, 0]
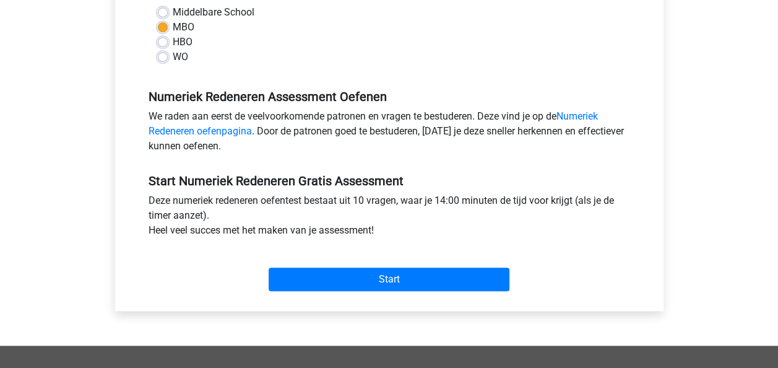
scroll to position [310, 0]
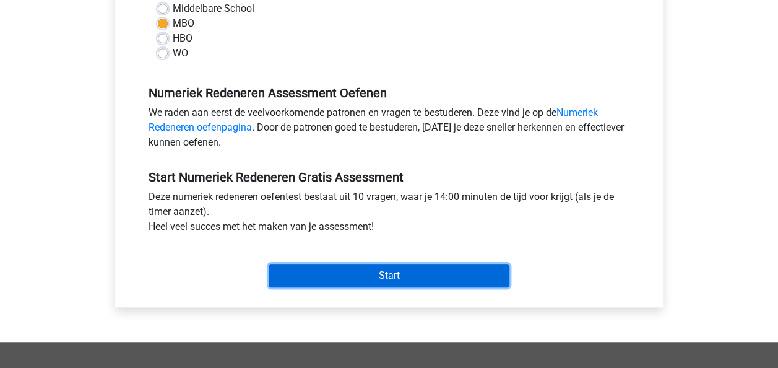
click at [367, 279] on input "Start" at bounding box center [389, 276] width 241 height 24
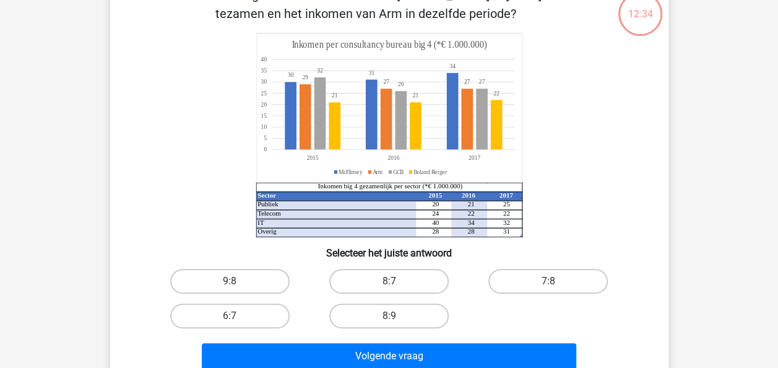
scroll to position [62, 0]
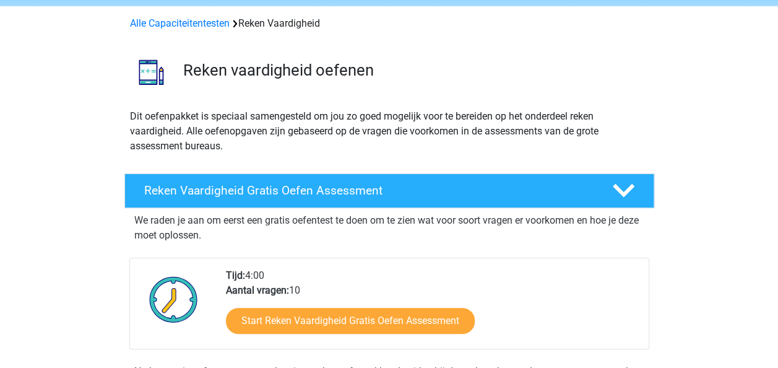
scroll to position [186, 0]
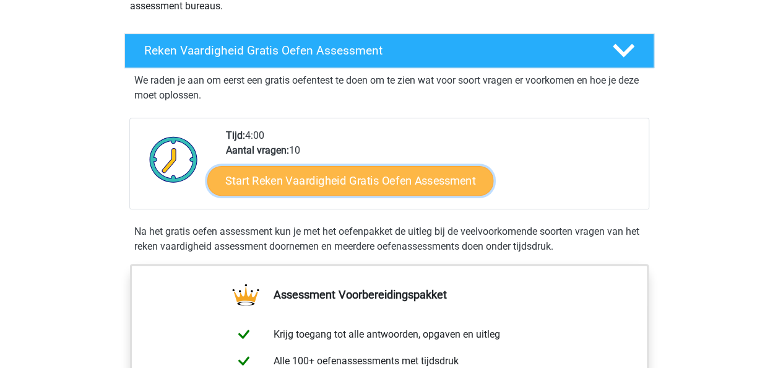
click at [394, 178] on link "Start Reken Vaardigheid Gratis Oefen Assessment" at bounding box center [350, 180] width 286 height 30
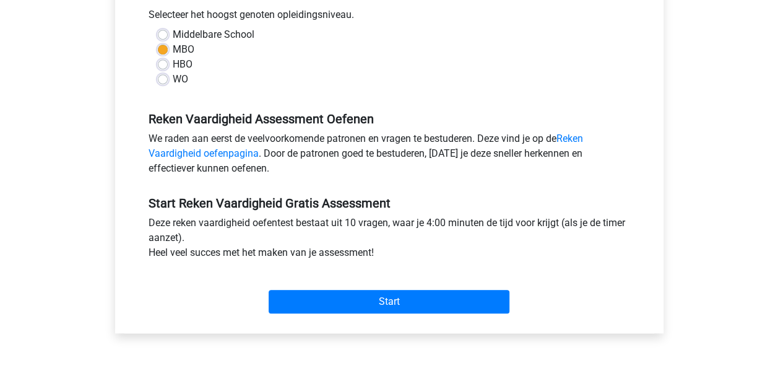
scroll to position [371, 0]
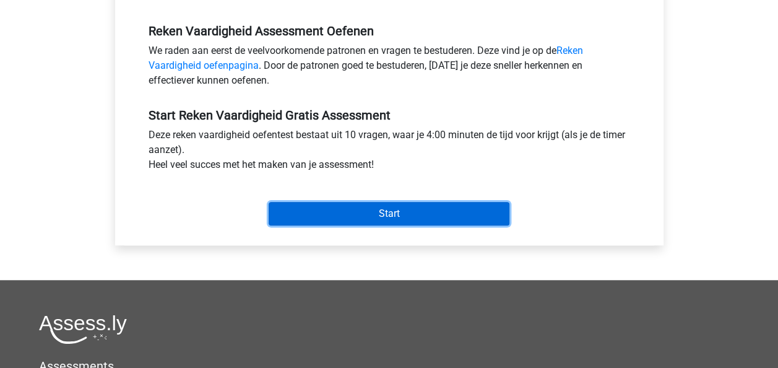
click at [414, 213] on input "Start" at bounding box center [389, 214] width 241 height 24
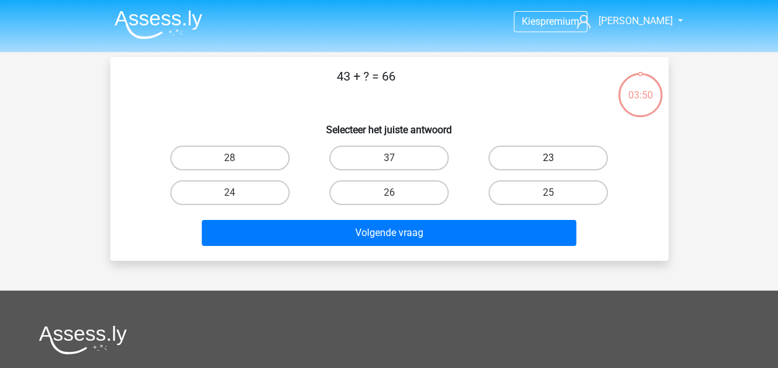
click at [570, 155] on label "23" at bounding box center [547, 157] width 119 height 25
click at [557, 158] on input "23" at bounding box center [553, 162] width 8 height 8
radio input "true"
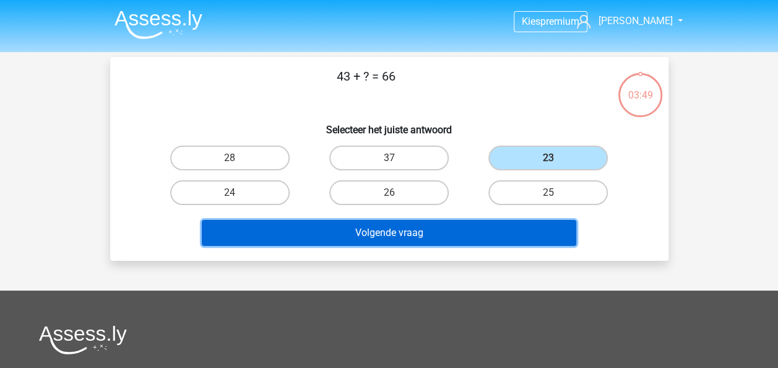
click at [414, 230] on button "Volgende vraag" at bounding box center [389, 233] width 375 height 26
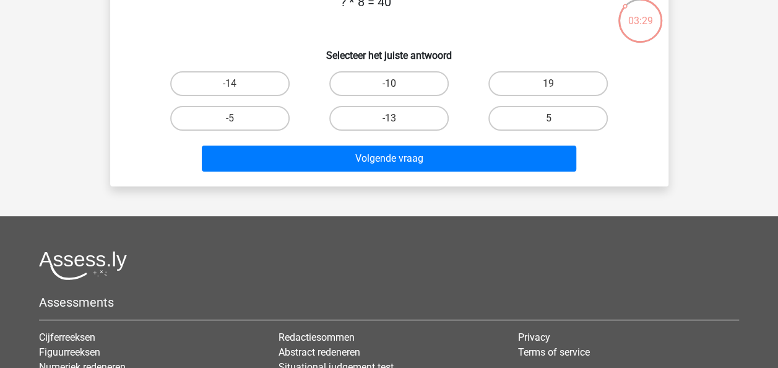
scroll to position [57, 0]
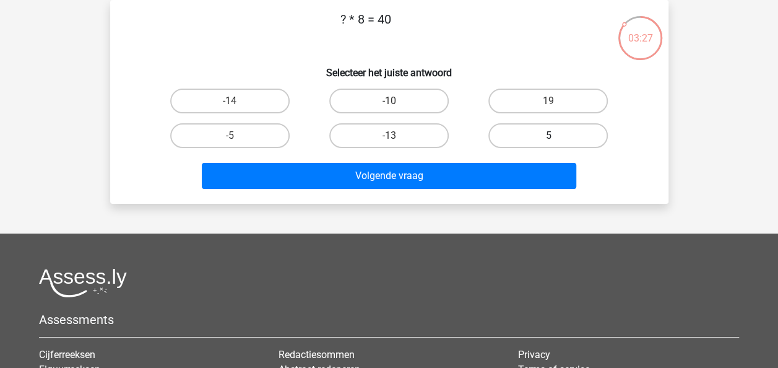
click at [578, 133] on label "5" at bounding box center [547, 135] width 119 height 25
click at [557, 136] on input "5" at bounding box center [553, 140] width 8 height 8
radio input "true"
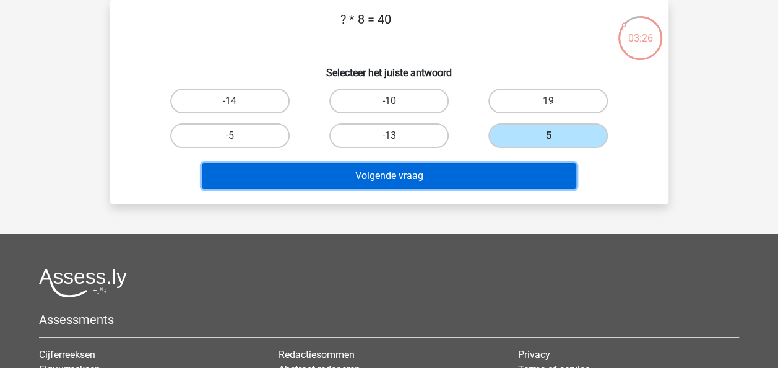
click at [432, 172] on button "Volgende vraag" at bounding box center [389, 176] width 375 height 26
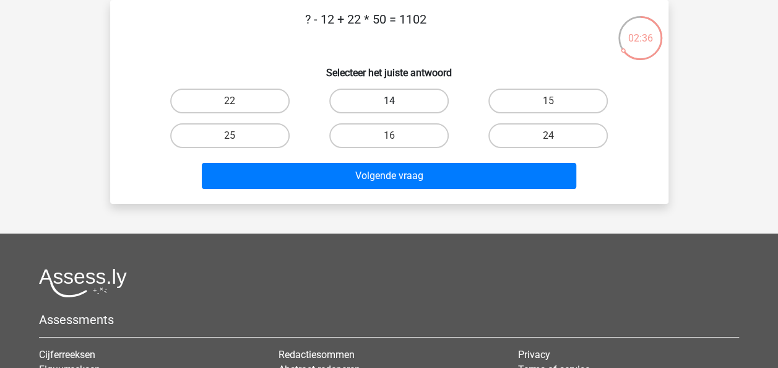
click at [398, 95] on label "14" at bounding box center [388, 101] width 119 height 25
click at [397, 101] on input "14" at bounding box center [393, 105] width 8 height 8
radio input "true"
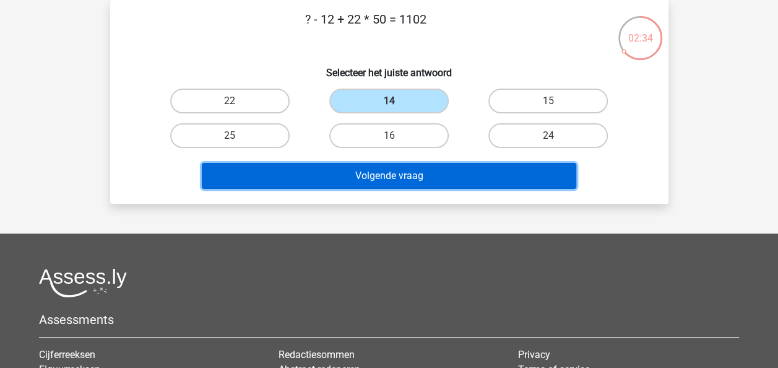
click at [425, 175] on button "Volgende vraag" at bounding box center [389, 176] width 375 height 26
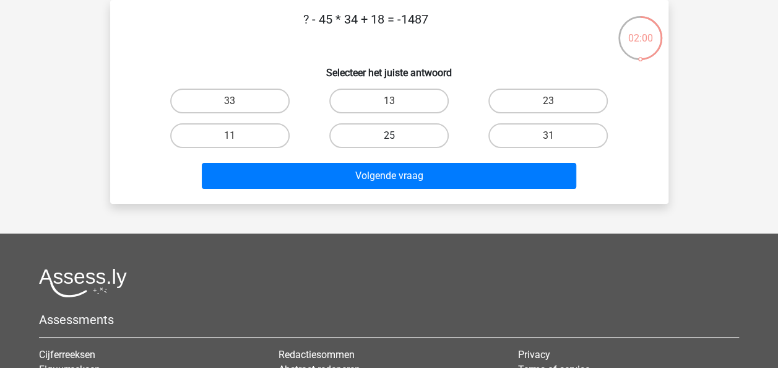
click at [391, 131] on label "25" at bounding box center [388, 135] width 119 height 25
click at [391, 136] on input "25" at bounding box center [393, 140] width 8 height 8
radio input "true"
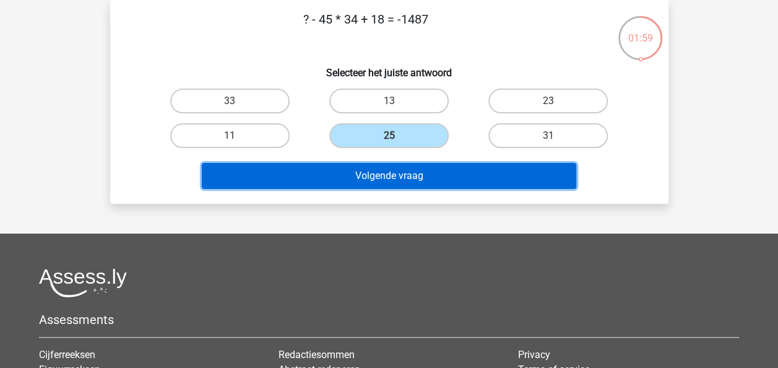
click at [427, 181] on button "Volgende vraag" at bounding box center [389, 176] width 375 height 26
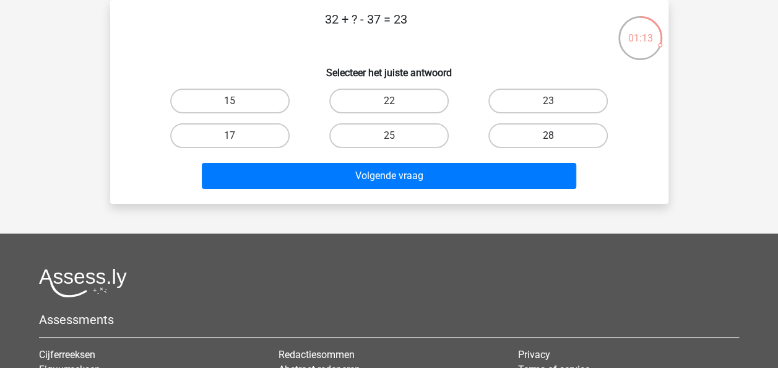
click at [565, 135] on label "28" at bounding box center [547, 135] width 119 height 25
click at [557, 136] on input "28" at bounding box center [553, 140] width 8 height 8
radio input "true"
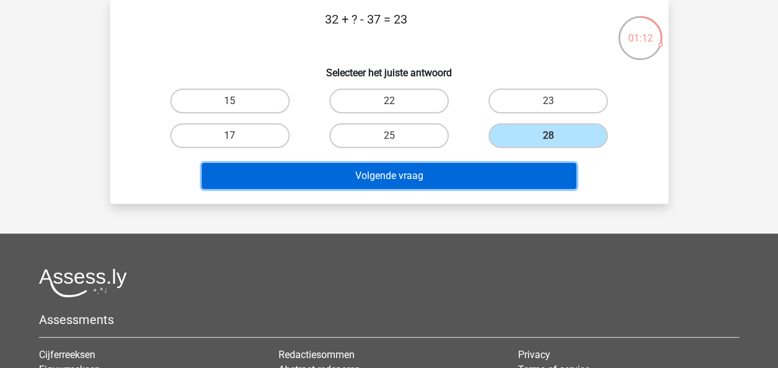
click at [479, 176] on button "Volgende vraag" at bounding box center [389, 176] width 375 height 26
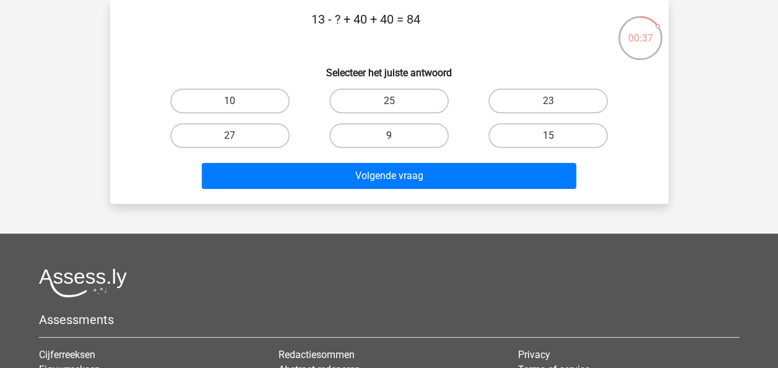
click at [410, 136] on label "9" at bounding box center [388, 135] width 119 height 25
click at [397, 136] on input "9" at bounding box center [393, 140] width 8 height 8
radio input "true"
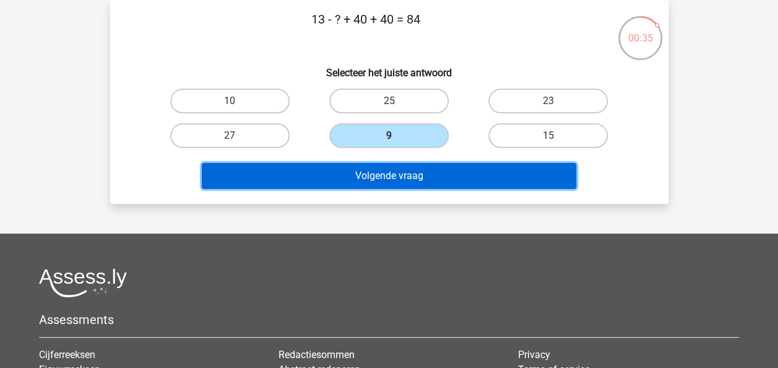
drag, startPoint x: 411, startPoint y: 178, endPoint x: 410, endPoint y: 165, distance: 13.7
click at [411, 178] on button "Volgende vraag" at bounding box center [389, 176] width 375 height 26
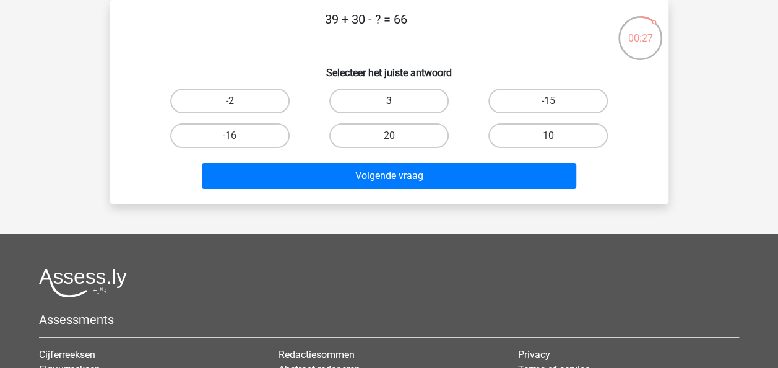
click at [401, 102] on label "3" at bounding box center [388, 101] width 119 height 25
click at [397, 102] on input "3" at bounding box center [393, 105] width 8 height 8
radio input "true"
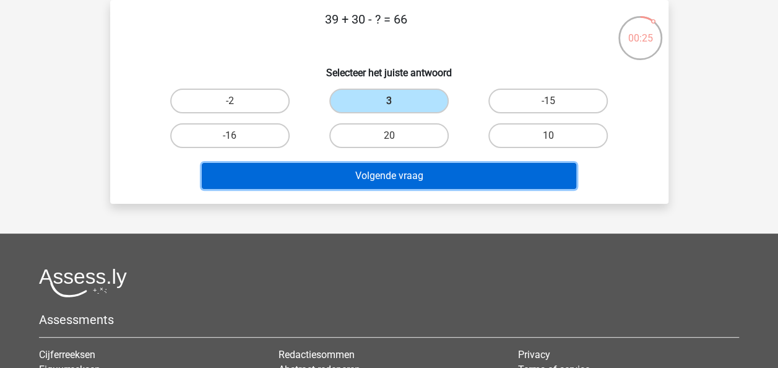
click at [438, 177] on button "Volgende vraag" at bounding box center [389, 176] width 375 height 26
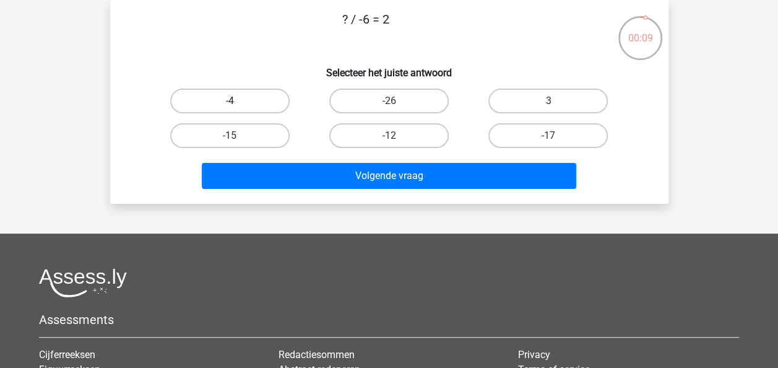
click at [258, 99] on label "-4" at bounding box center [229, 101] width 119 height 25
click at [238, 101] on input "-4" at bounding box center [234, 105] width 8 height 8
radio input "true"
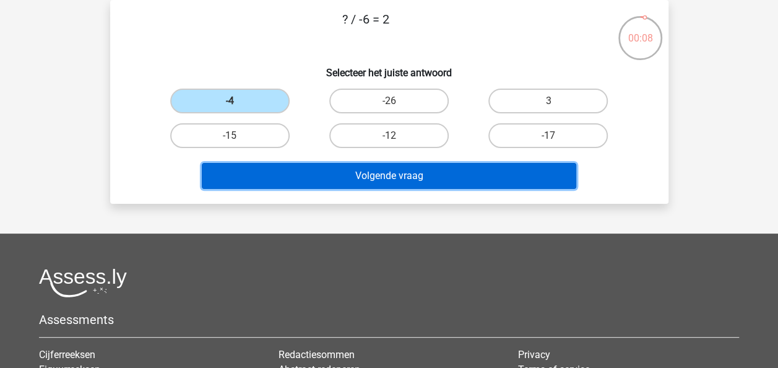
click at [394, 178] on button "Volgende vraag" at bounding box center [389, 176] width 375 height 26
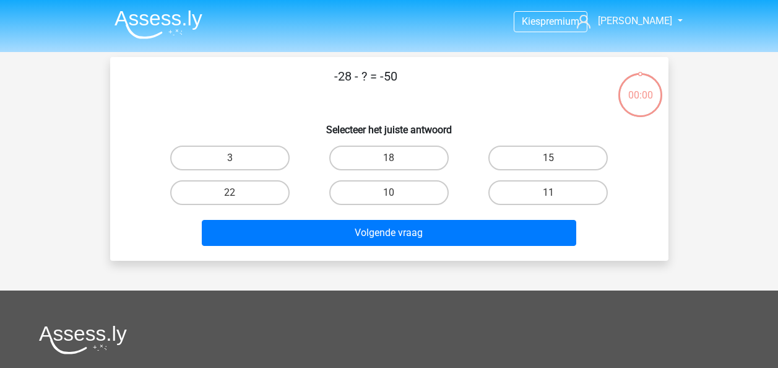
scroll to position [57, 0]
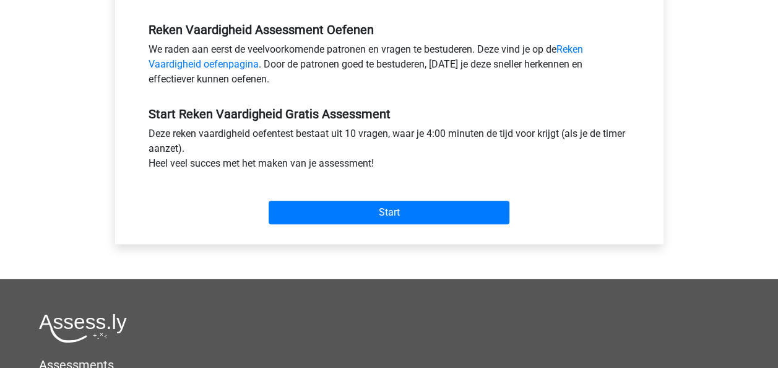
scroll to position [495, 0]
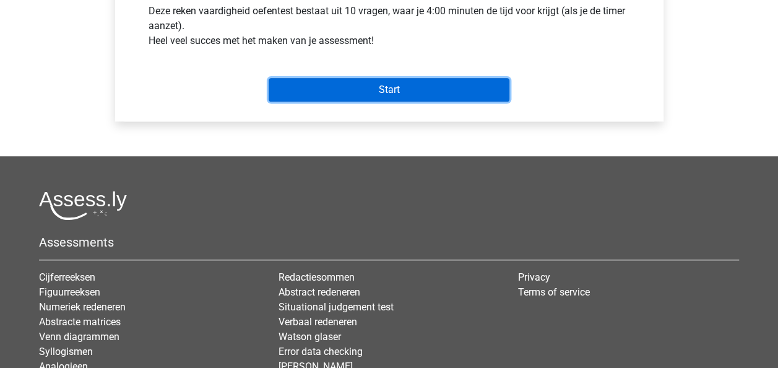
click at [406, 85] on input "Start" at bounding box center [389, 90] width 241 height 24
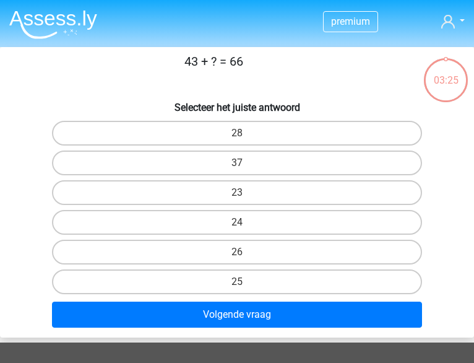
click at [245, 193] on input "23" at bounding box center [241, 197] width 8 height 8
radio input "true"
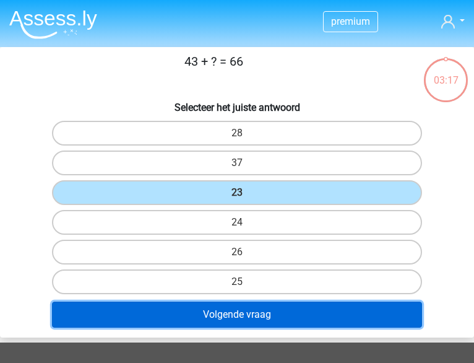
click at [250, 302] on button "Volgende vraag" at bounding box center [237, 315] width 370 height 26
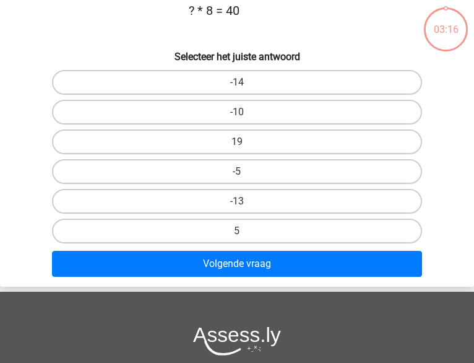
scroll to position [57, 0]
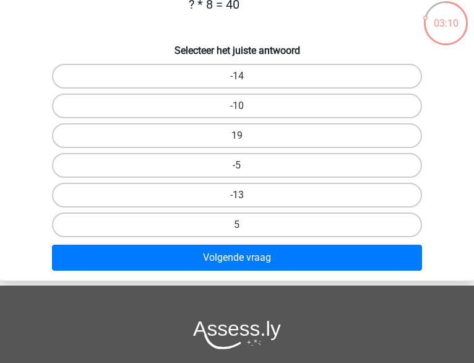
click at [245, 225] on input "5" at bounding box center [241, 229] width 8 height 8
radio input "true"
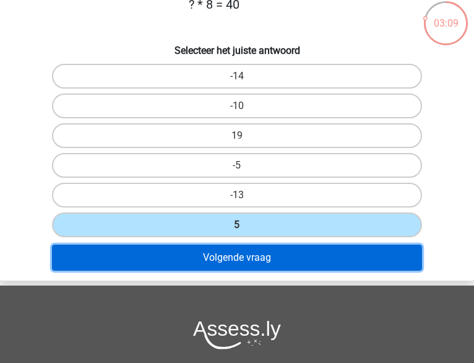
click at [264, 245] on button "Volgende vraag" at bounding box center [237, 258] width 370 height 26
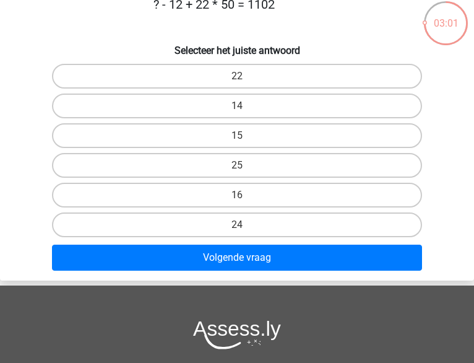
click at [243, 106] on input "14" at bounding box center [241, 110] width 8 height 8
radio input "true"
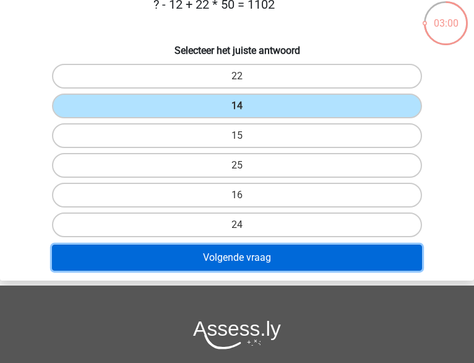
click at [241, 245] on button "Volgende vraag" at bounding box center [237, 258] width 370 height 26
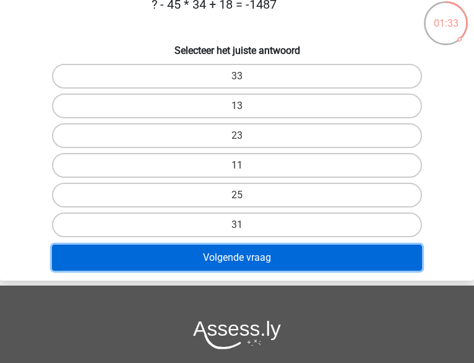
click at [256, 245] on button "Volgende vraag" at bounding box center [237, 258] width 370 height 26
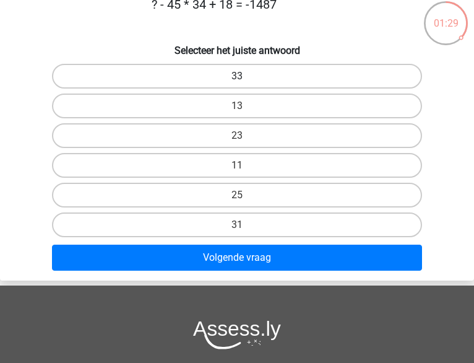
click at [137, 89] on label "33" at bounding box center [237, 76] width 370 height 25
click at [237, 84] on input "33" at bounding box center [241, 80] width 8 height 8
radio input "true"
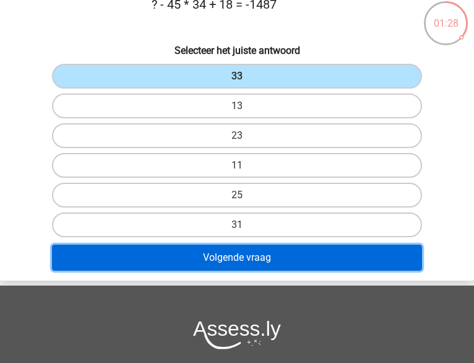
click at [247, 245] on button "Volgende vraag" at bounding box center [237, 258] width 370 height 26
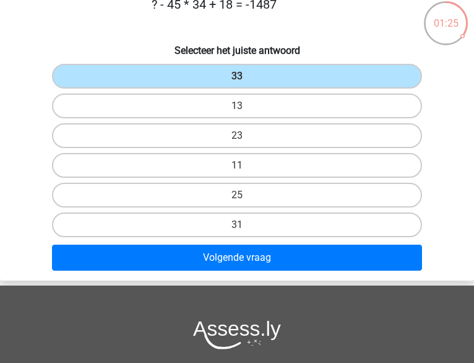
click at [237, 84] on input "33" at bounding box center [241, 80] width 8 height 8
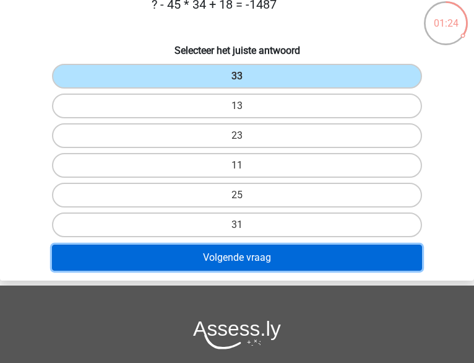
click at [207, 245] on button "Volgende vraag" at bounding box center [237, 258] width 370 height 26
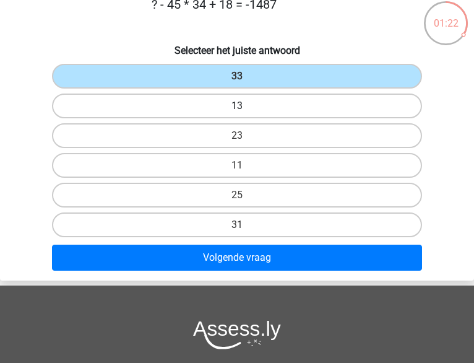
click at [249, 107] on label "13" at bounding box center [237, 105] width 370 height 25
click at [245, 107] on input "13" at bounding box center [241, 110] width 8 height 8
radio input "true"
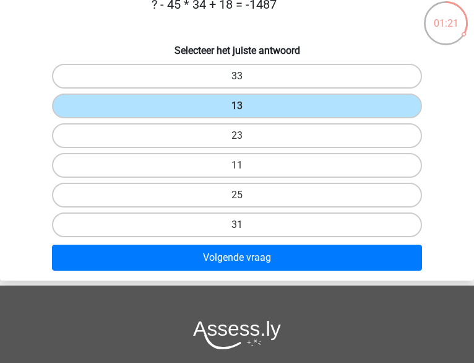
click at [139, 89] on label "33" at bounding box center [237, 76] width 370 height 25
click at [237, 84] on input "33" at bounding box center [241, 80] width 8 height 8
radio input "true"
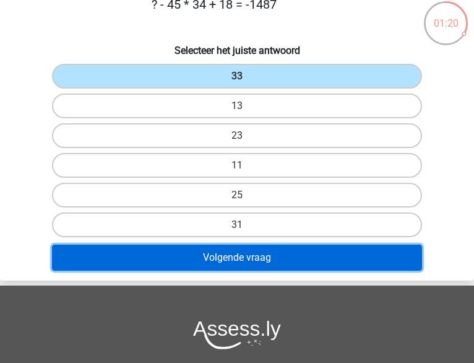
click at [243, 245] on button "Volgende vraag" at bounding box center [237, 258] width 370 height 26
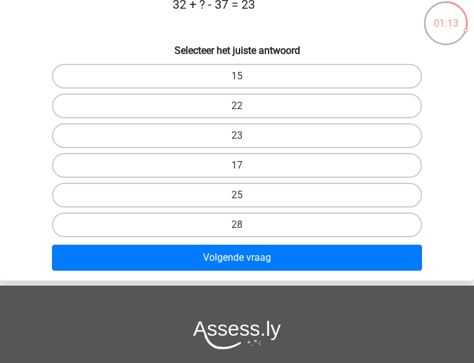
click at [245, 225] on input "28" at bounding box center [241, 229] width 8 height 8
radio input "true"
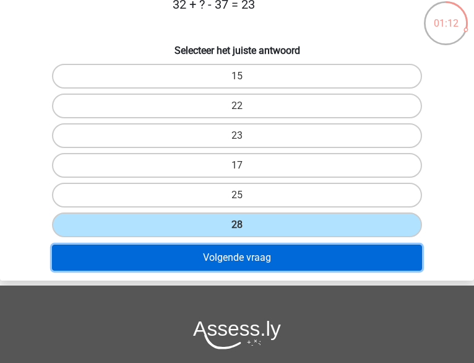
click at [267, 245] on button "Volgende vraag" at bounding box center [237, 258] width 370 height 26
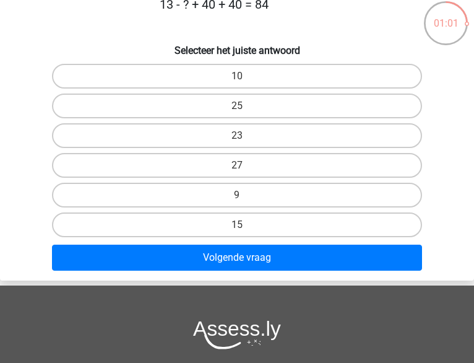
click at [241, 195] on input "9" at bounding box center [241, 199] width 8 height 8
radio input "true"
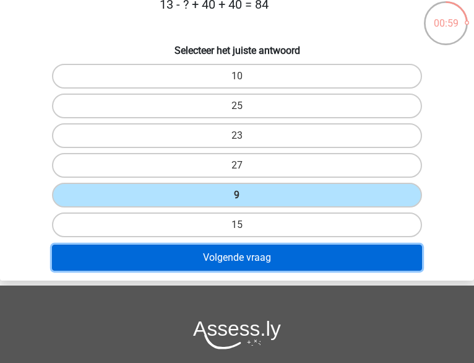
click at [238, 245] on button "Volgende vraag" at bounding box center [237, 258] width 370 height 26
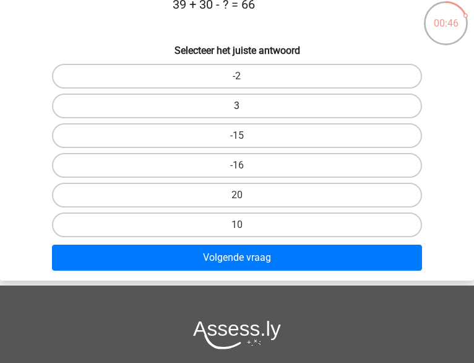
click at [249, 106] on label "3" at bounding box center [237, 105] width 370 height 25
click at [245, 106] on input "3" at bounding box center [241, 110] width 8 height 8
radio input "true"
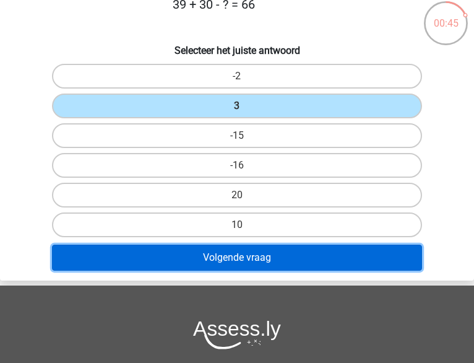
click at [238, 245] on button "Volgende vraag" at bounding box center [237, 258] width 370 height 26
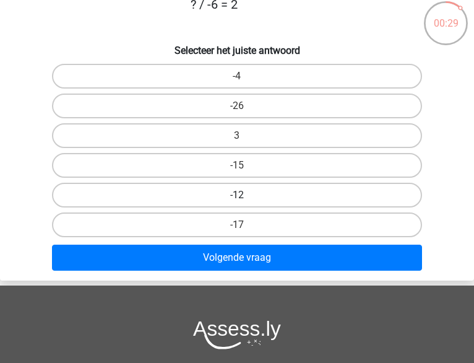
click at [267, 183] on label "-12" at bounding box center [237, 195] width 370 height 25
click at [245, 195] on input "-12" at bounding box center [241, 199] width 8 height 8
radio input "true"
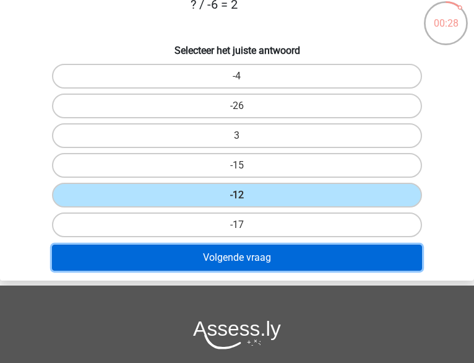
click at [219, 245] on button "Volgende vraag" at bounding box center [237, 258] width 370 height 26
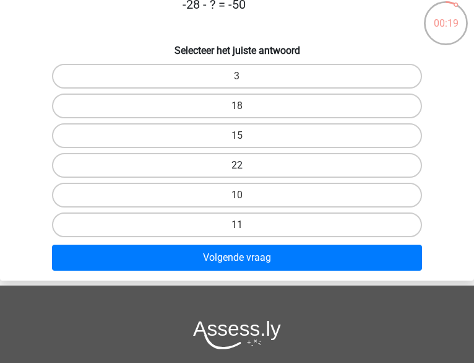
click at [126, 153] on label "22" at bounding box center [237, 165] width 370 height 25
click at [237, 165] on input "22" at bounding box center [241, 169] width 8 height 8
radio input "true"
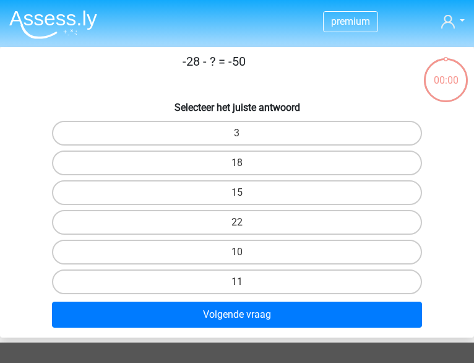
scroll to position [57, 0]
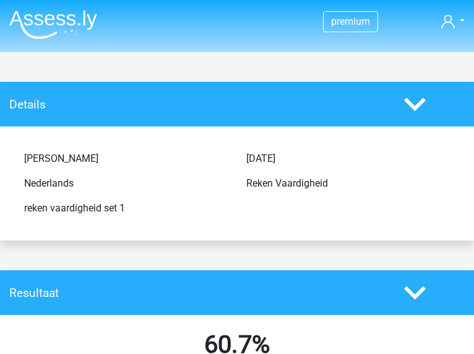
click at [108, 141] on div "Naam kandidaat [PERSON_NAME] Taal Nederlands Assessment reken vaardigheid set 1…" at bounding box center [237, 183] width 456 height 114
